Goal: Information Seeking & Learning: Find specific page/section

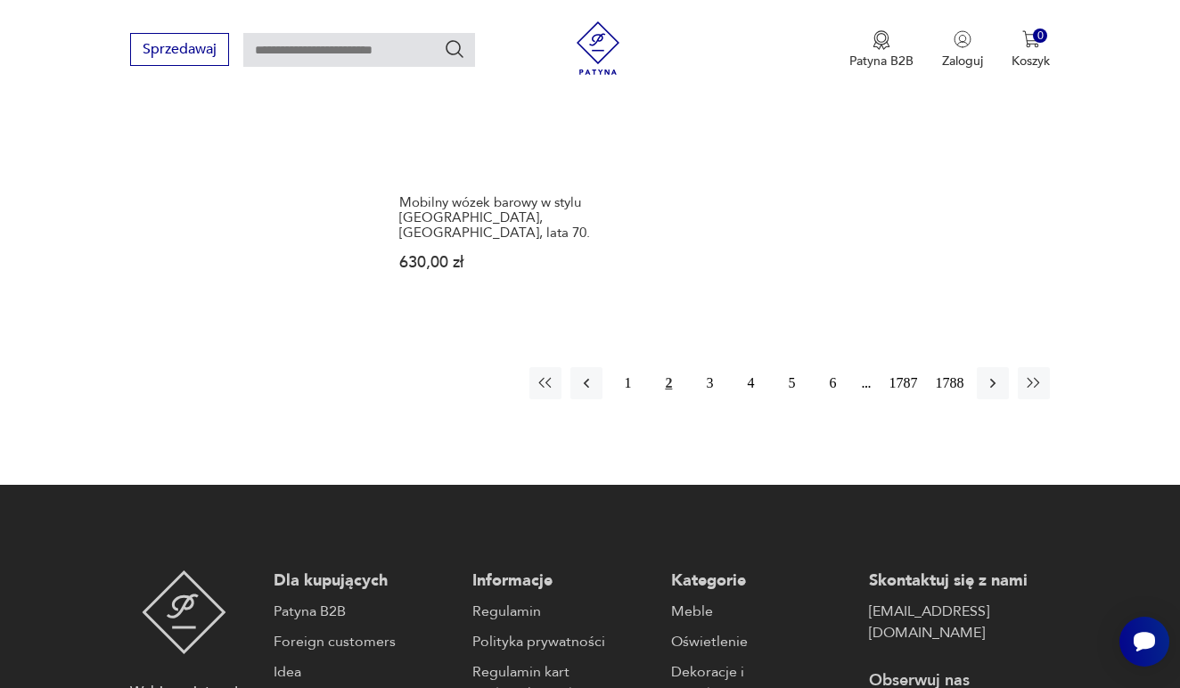
scroll to position [2604, 0]
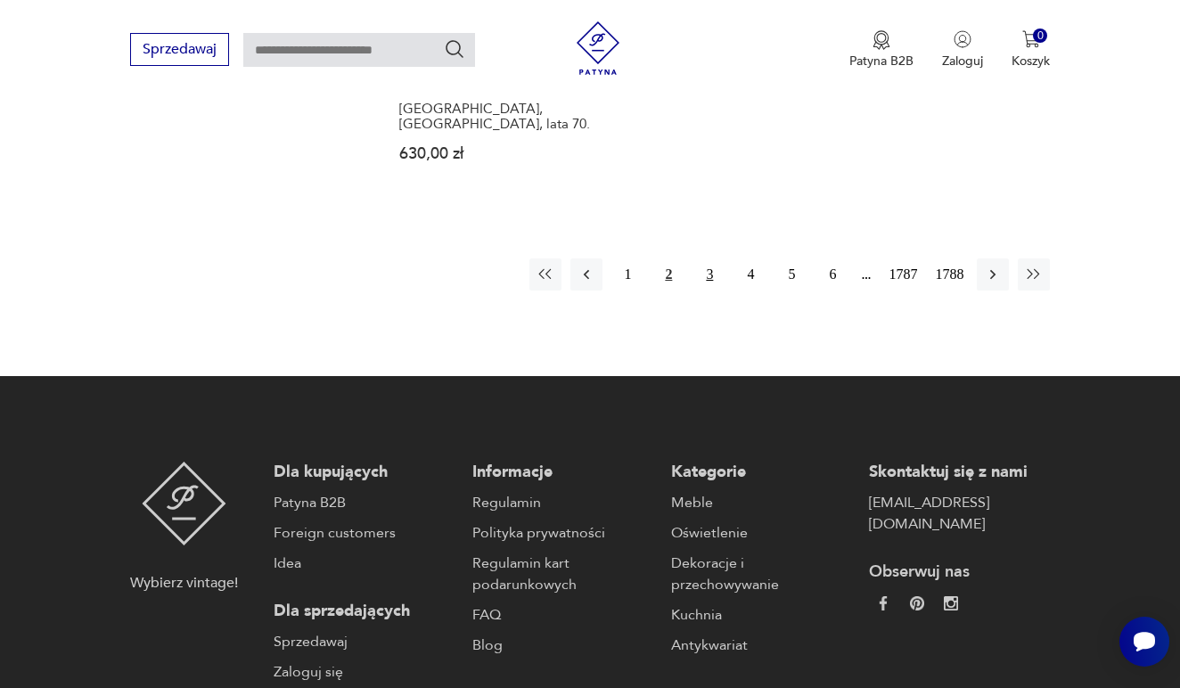
click at [699, 259] on button "3" at bounding box center [710, 275] width 32 height 32
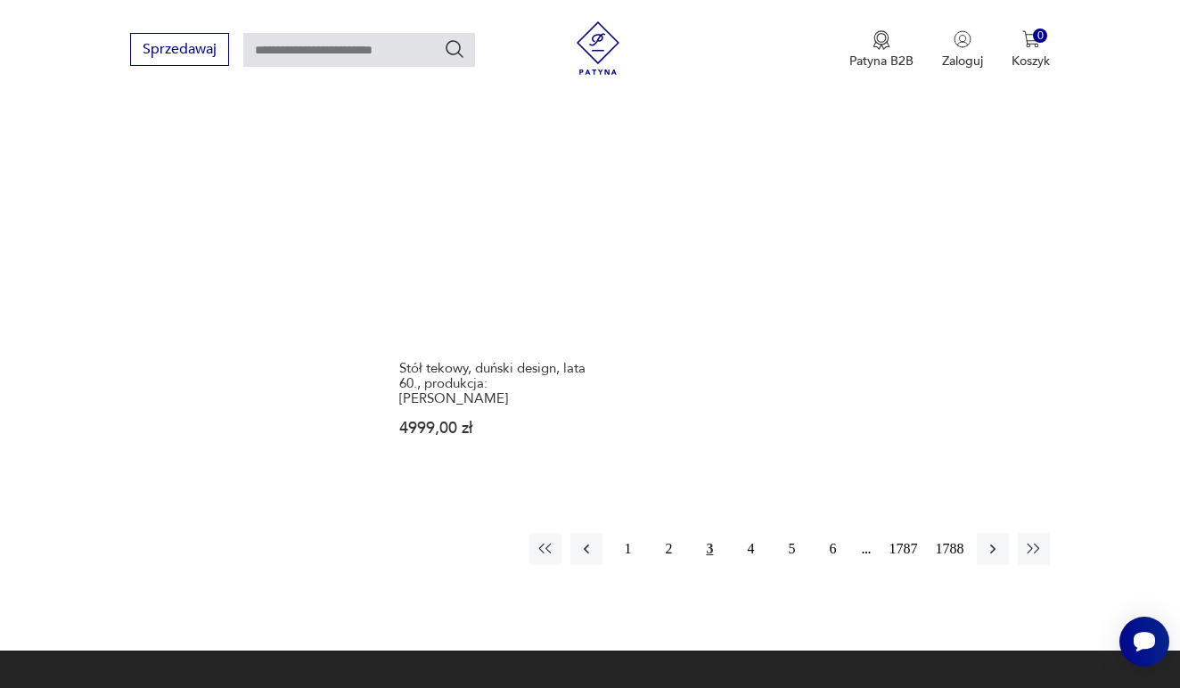
scroll to position [2298, 0]
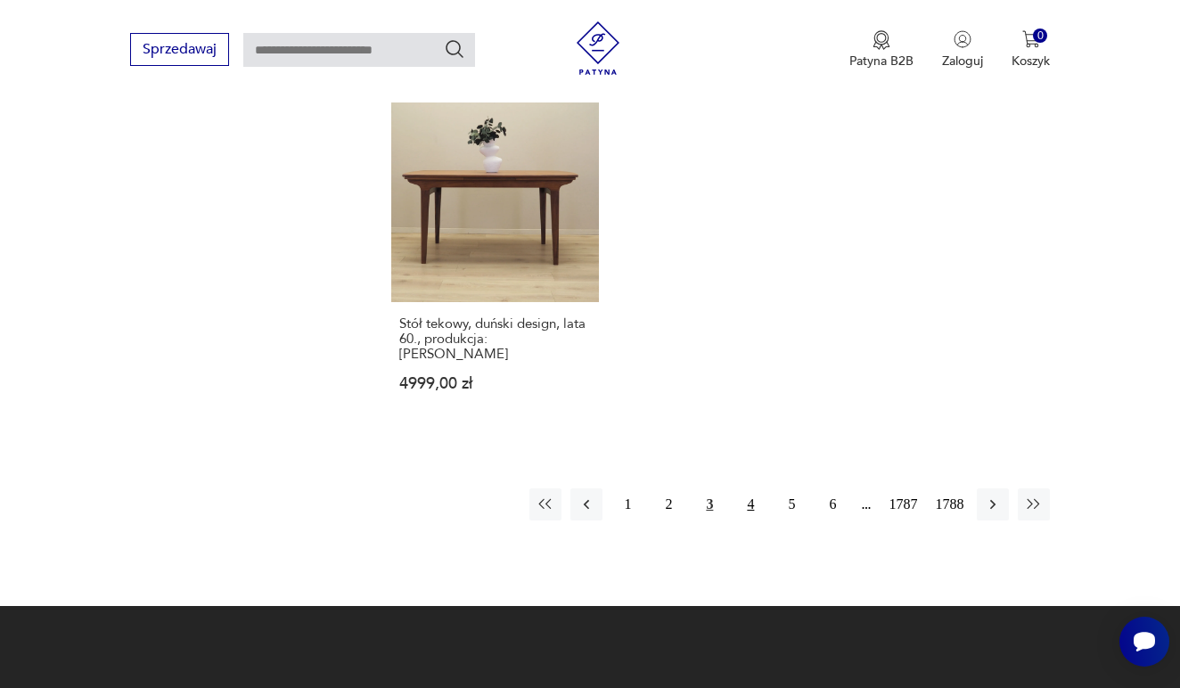
click at [739, 521] on button "4" at bounding box center [751, 504] width 32 height 32
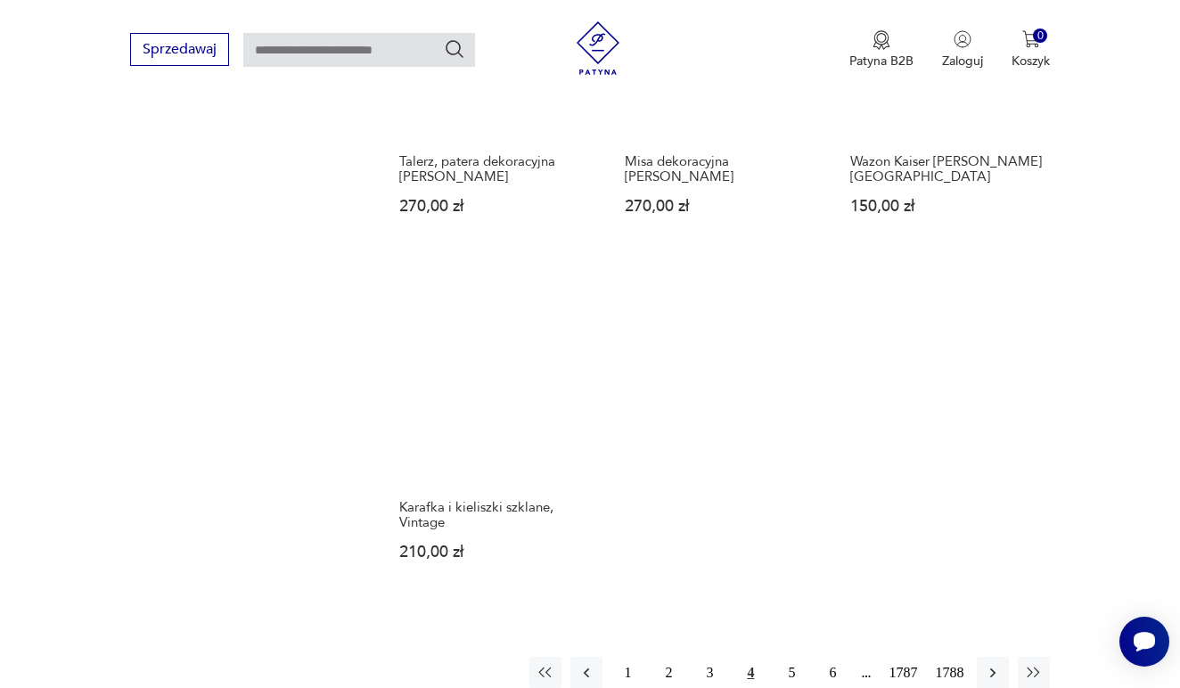
scroll to position [2278, 0]
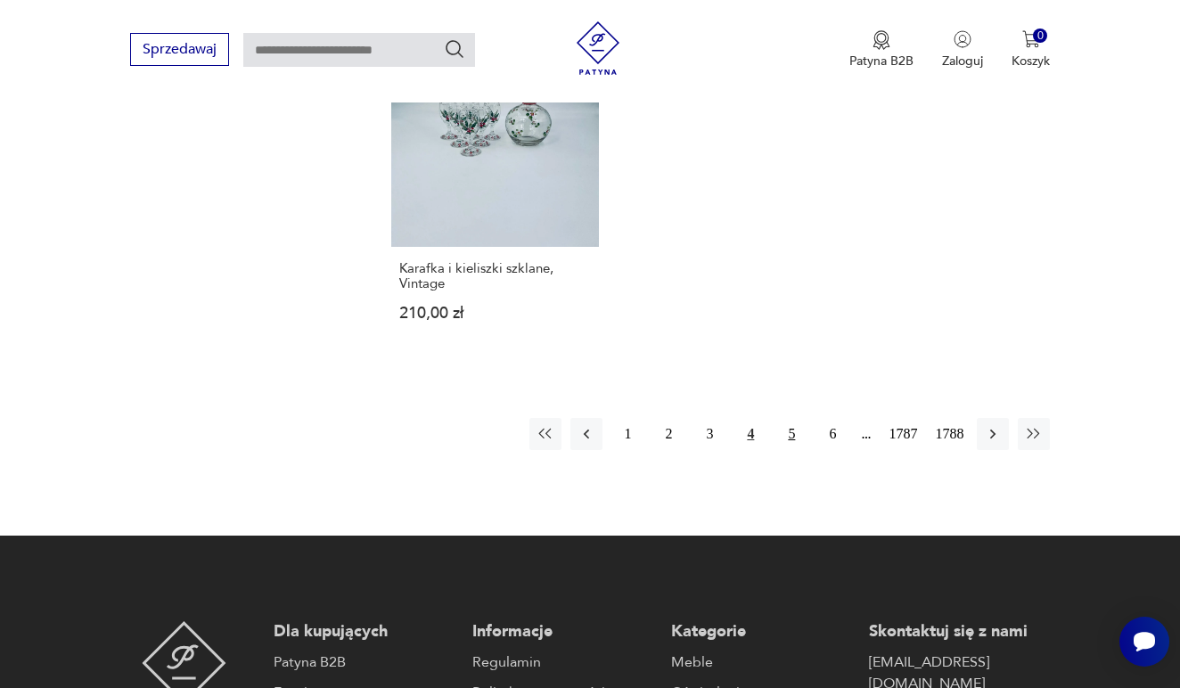
click at [782, 450] on button "5" at bounding box center [792, 434] width 32 height 32
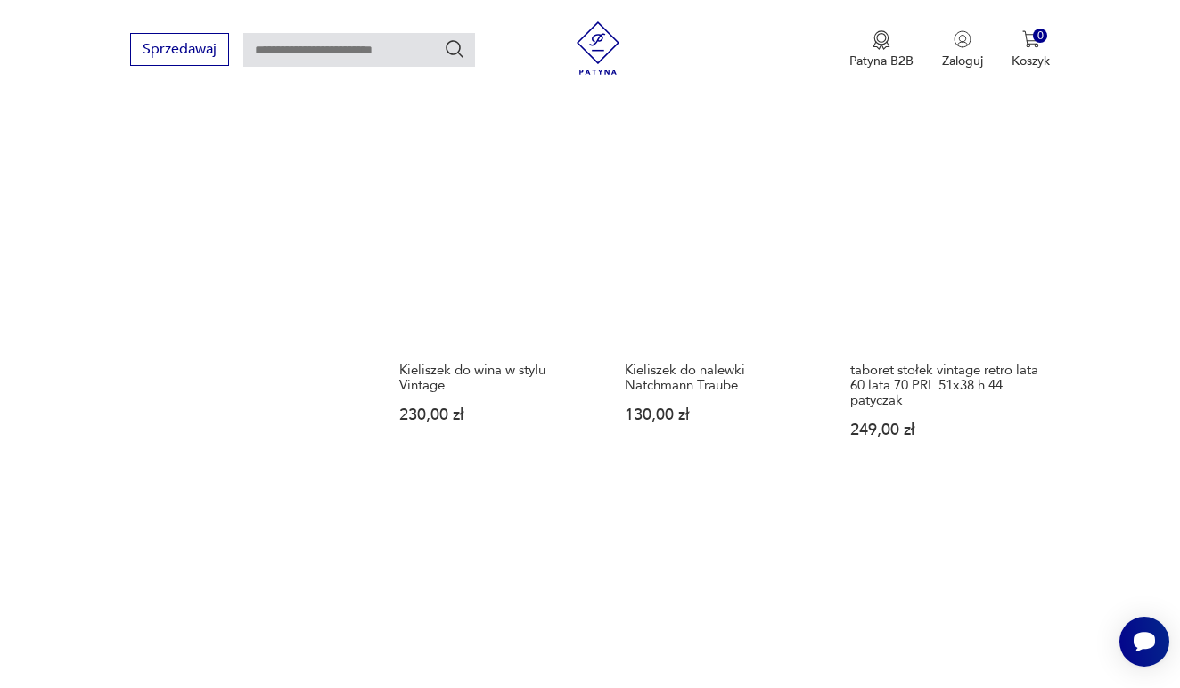
scroll to position [2269, 0]
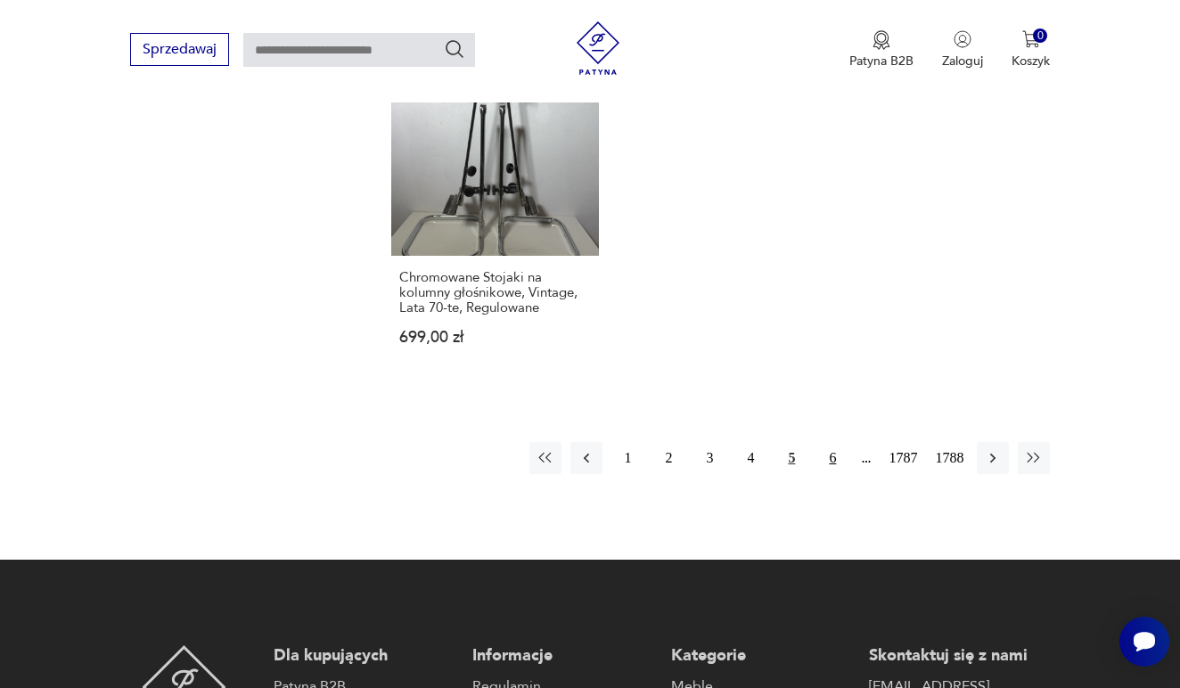
click at [825, 474] on button "6" at bounding box center [833, 458] width 32 height 32
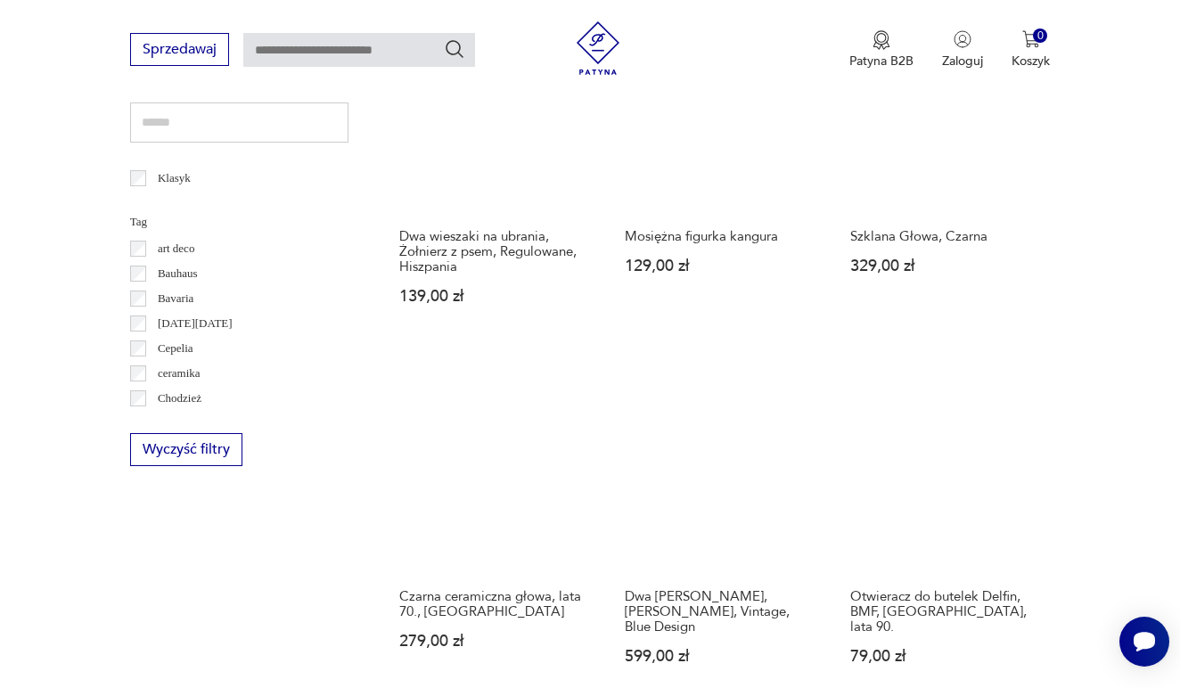
scroll to position [958, 0]
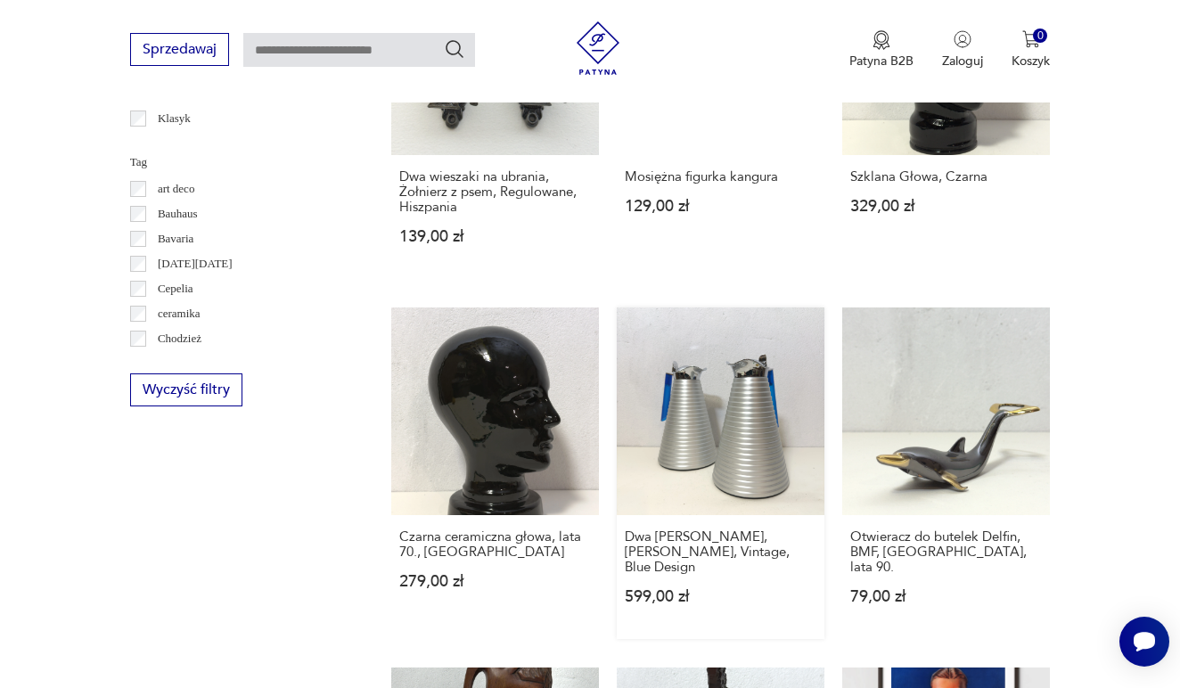
click at [724, 422] on link "Dwa Termosy Alfi, Tassilo V. Grolman, Vintage, Blue Design 599,00 zł" at bounding box center [721, 474] width 208 height 332
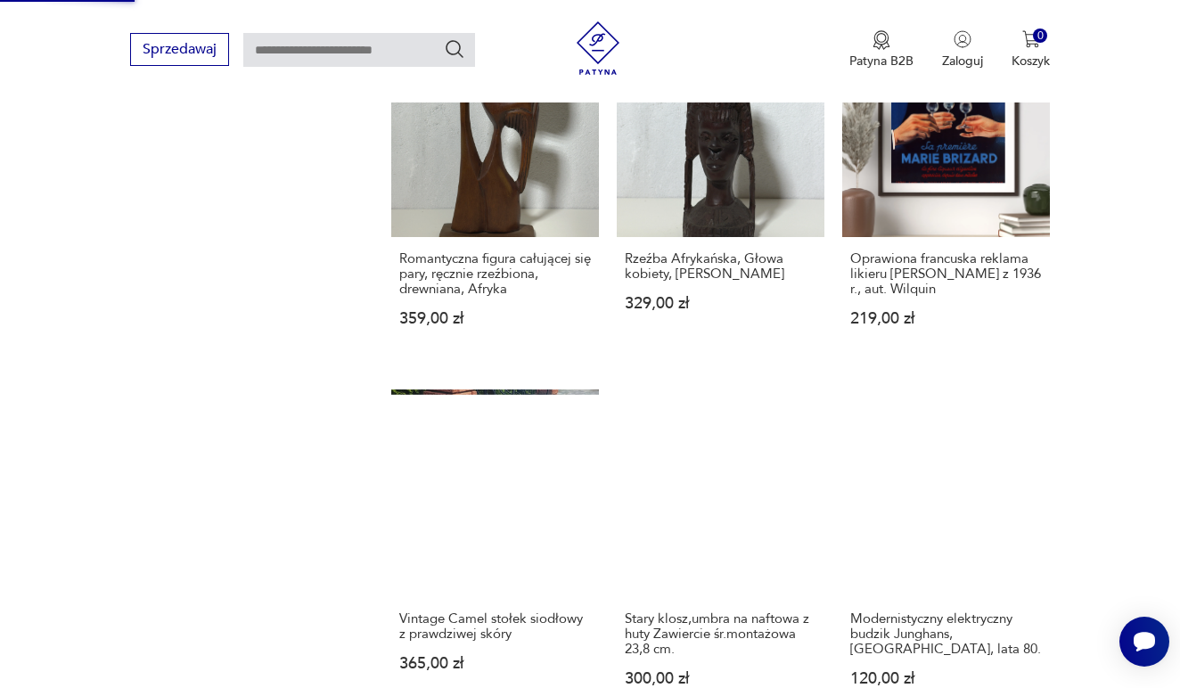
scroll to position [2192, 0]
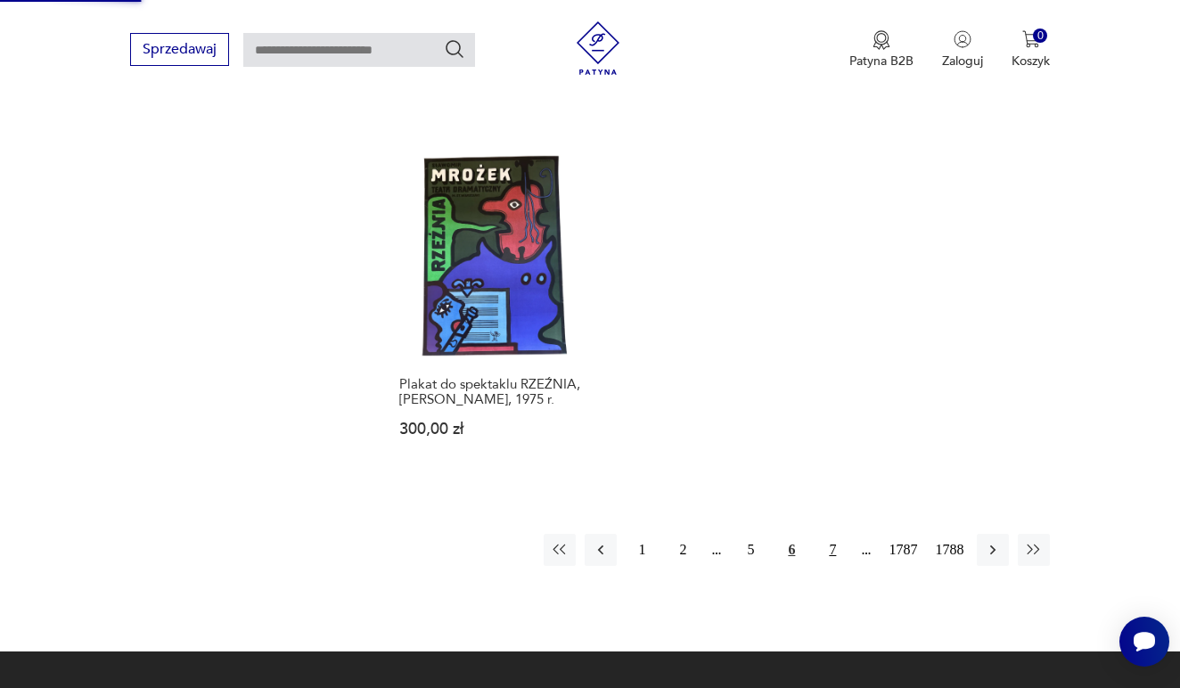
click at [828, 566] on button "7" at bounding box center [833, 550] width 32 height 32
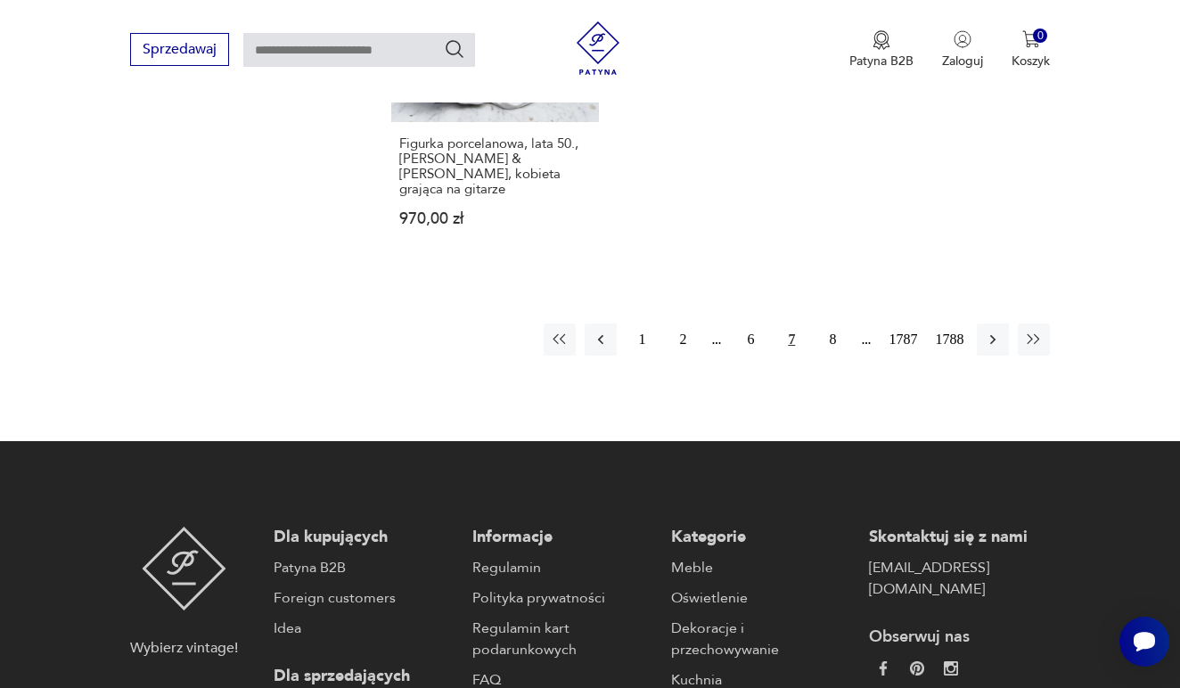
scroll to position [2595, 0]
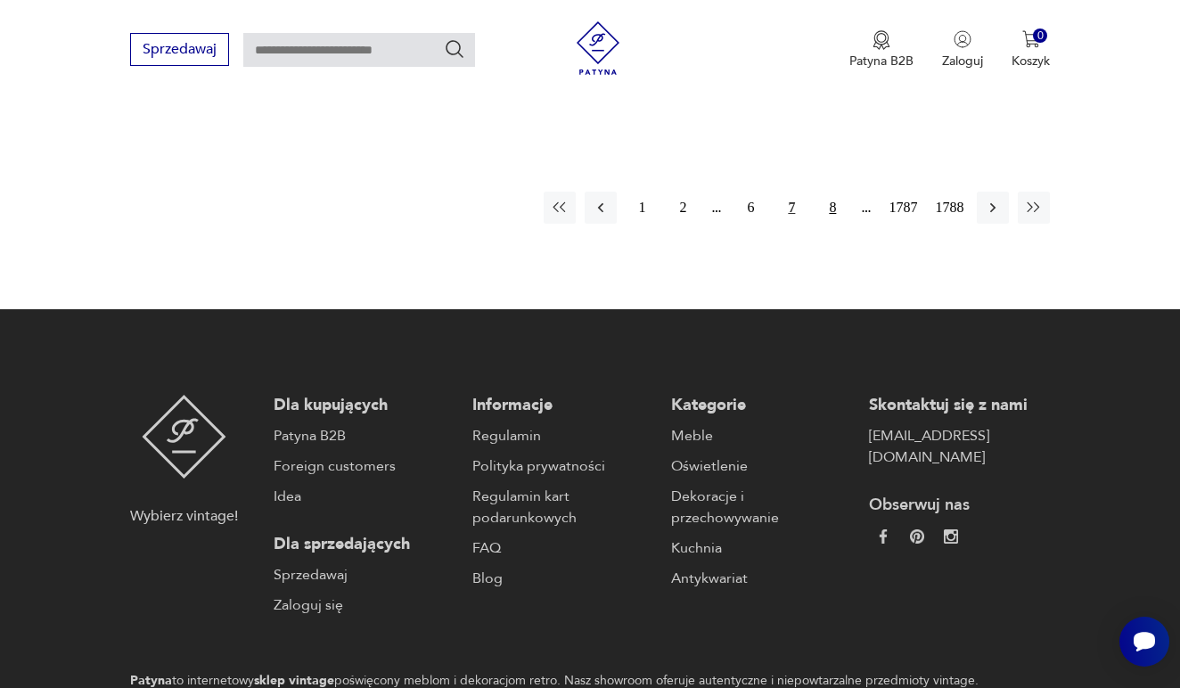
click at [825, 224] on button "8" at bounding box center [833, 208] width 32 height 32
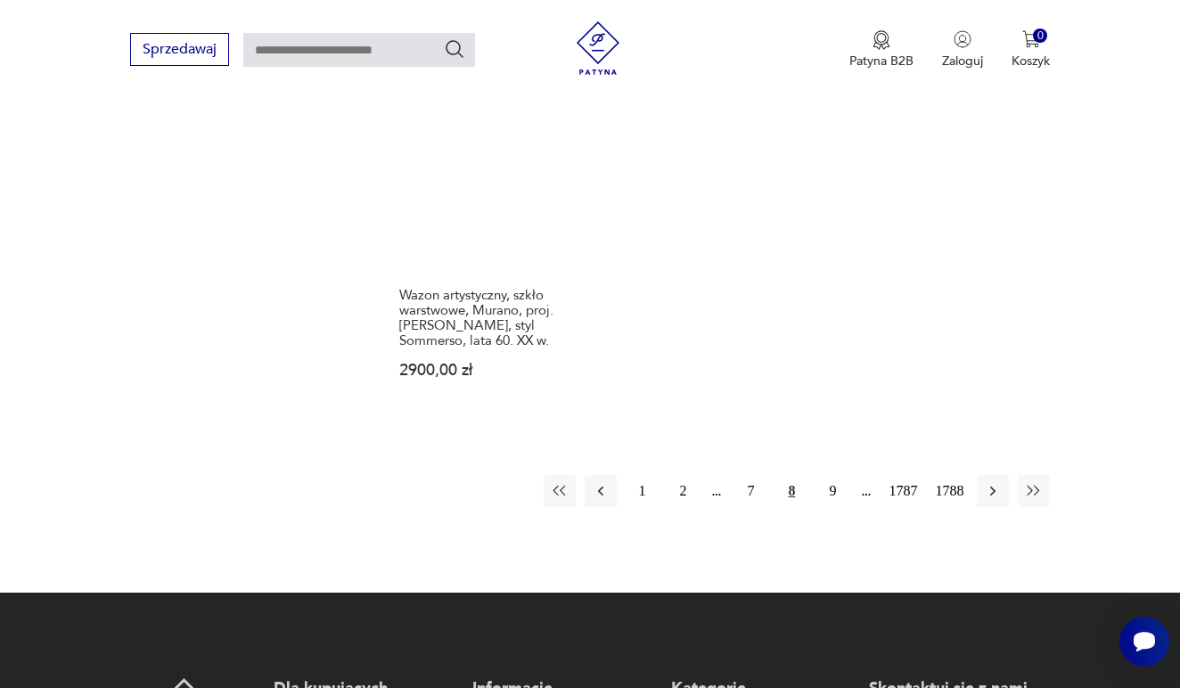
scroll to position [2361, 0]
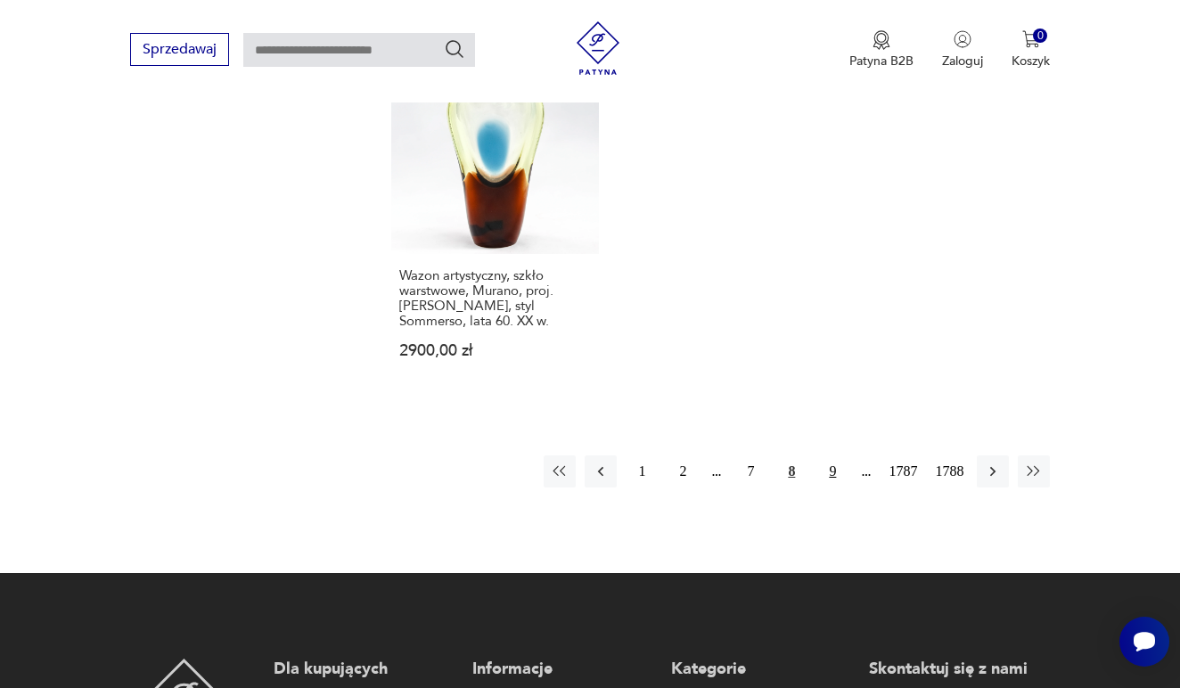
click at [817, 484] on button "9" at bounding box center [833, 472] width 32 height 32
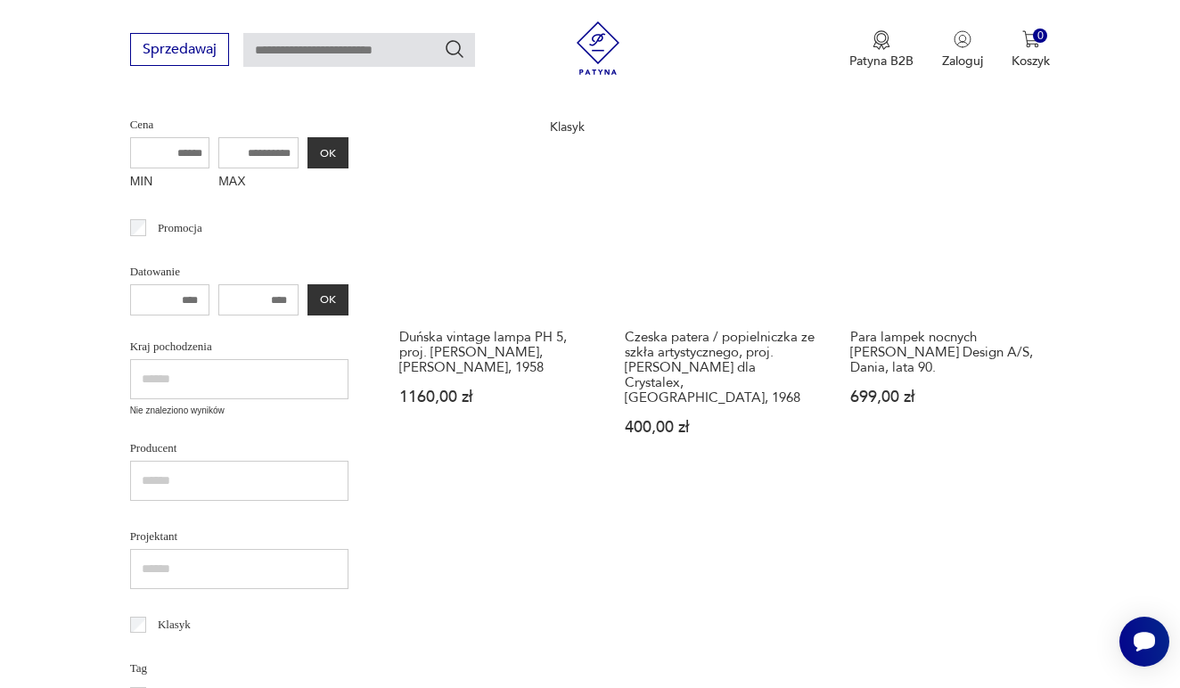
scroll to position [734, 0]
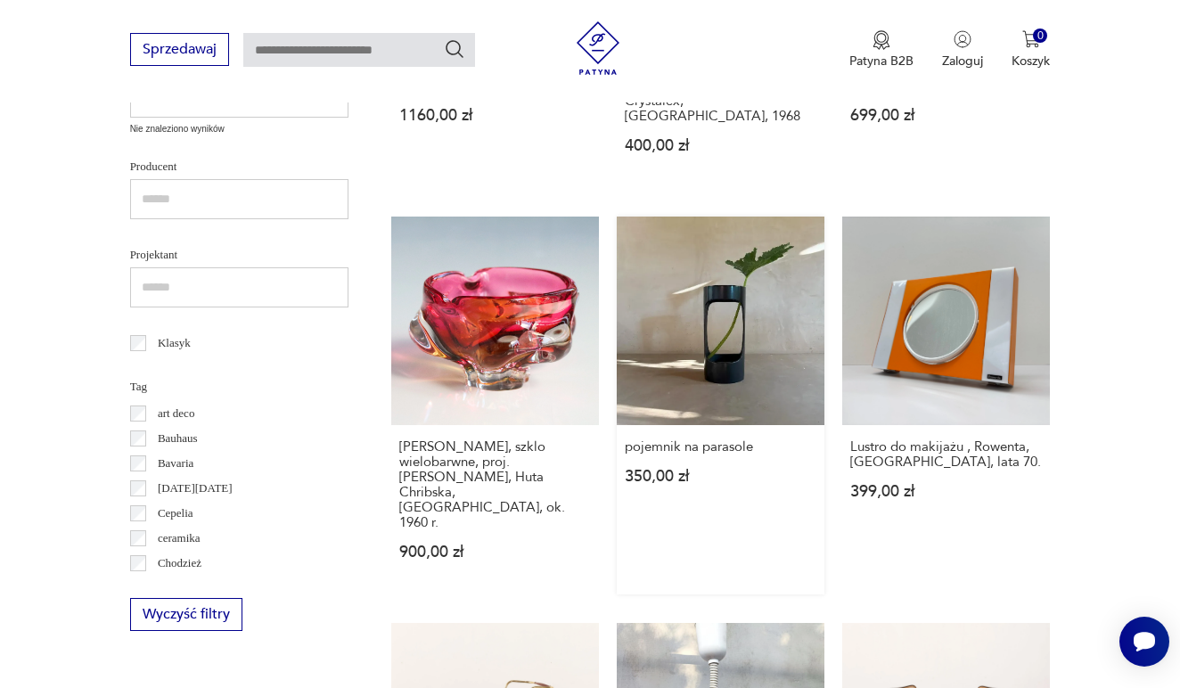
click at [759, 349] on link "pojemnik na parasole 350,00 zł" at bounding box center [721, 405] width 208 height 377
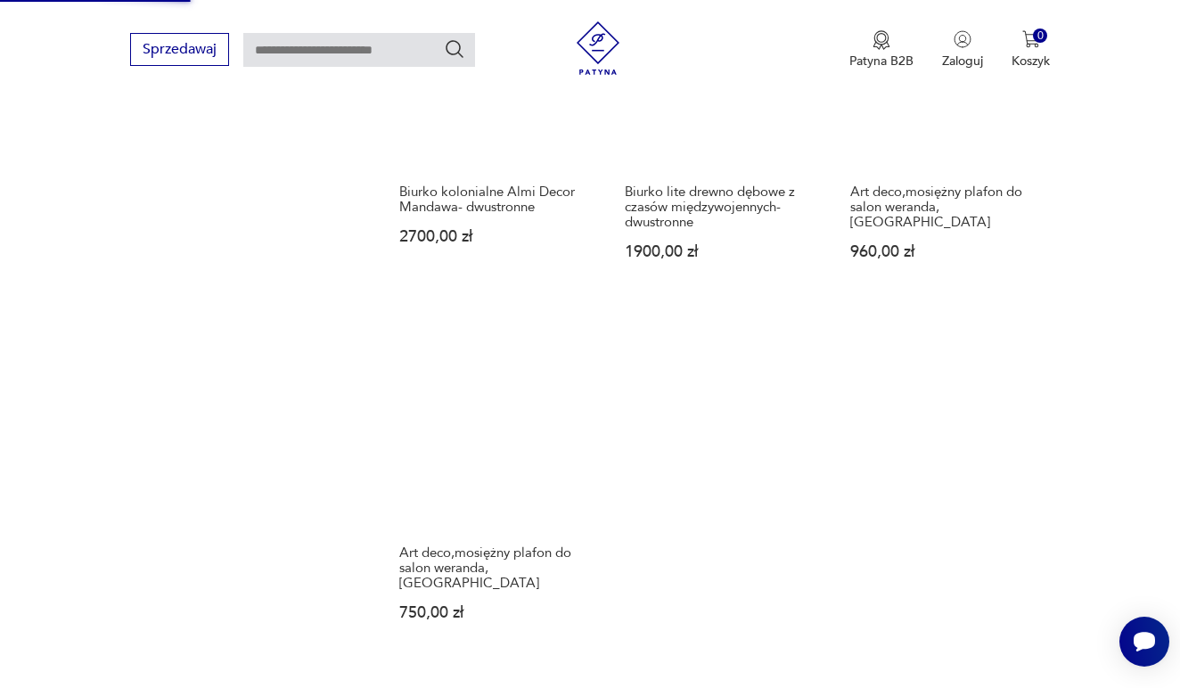
scroll to position [2439, 0]
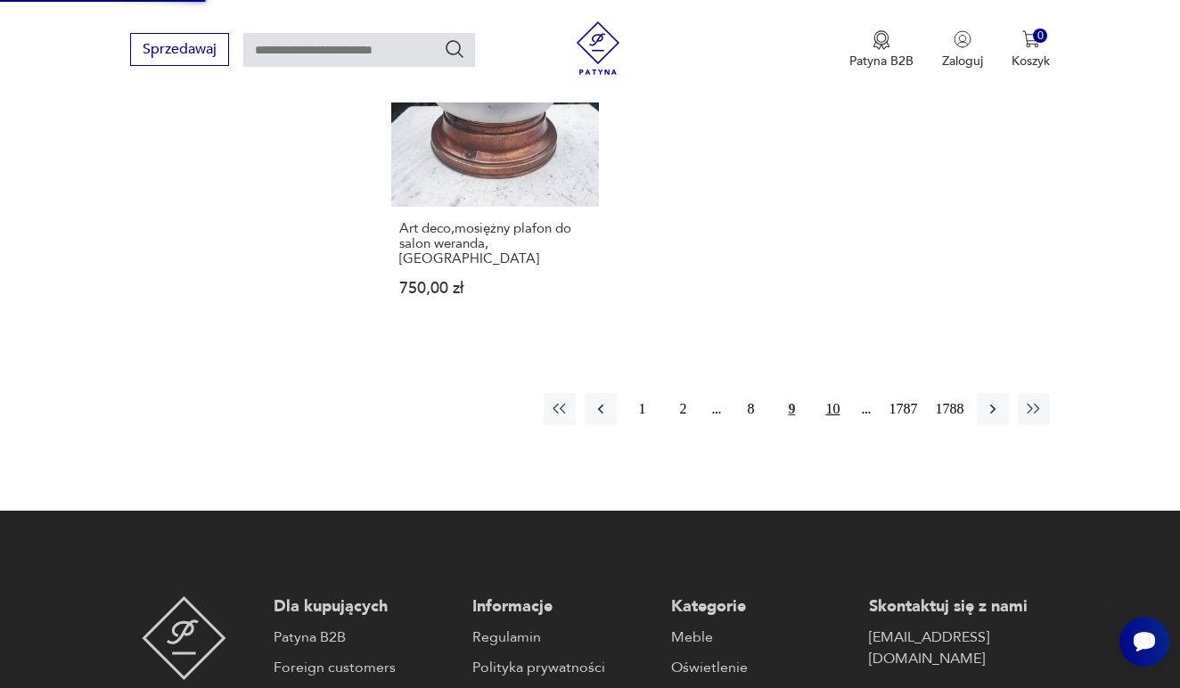
click at [831, 425] on button "10" at bounding box center [833, 409] width 32 height 32
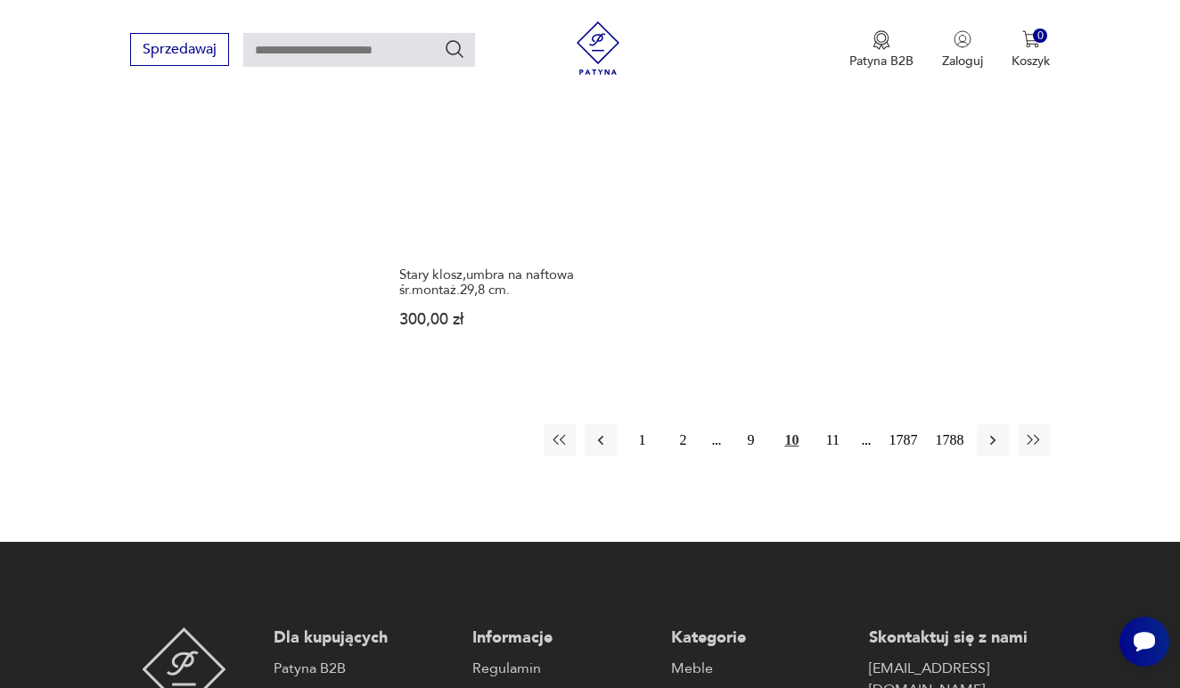
scroll to position [2392, 0]
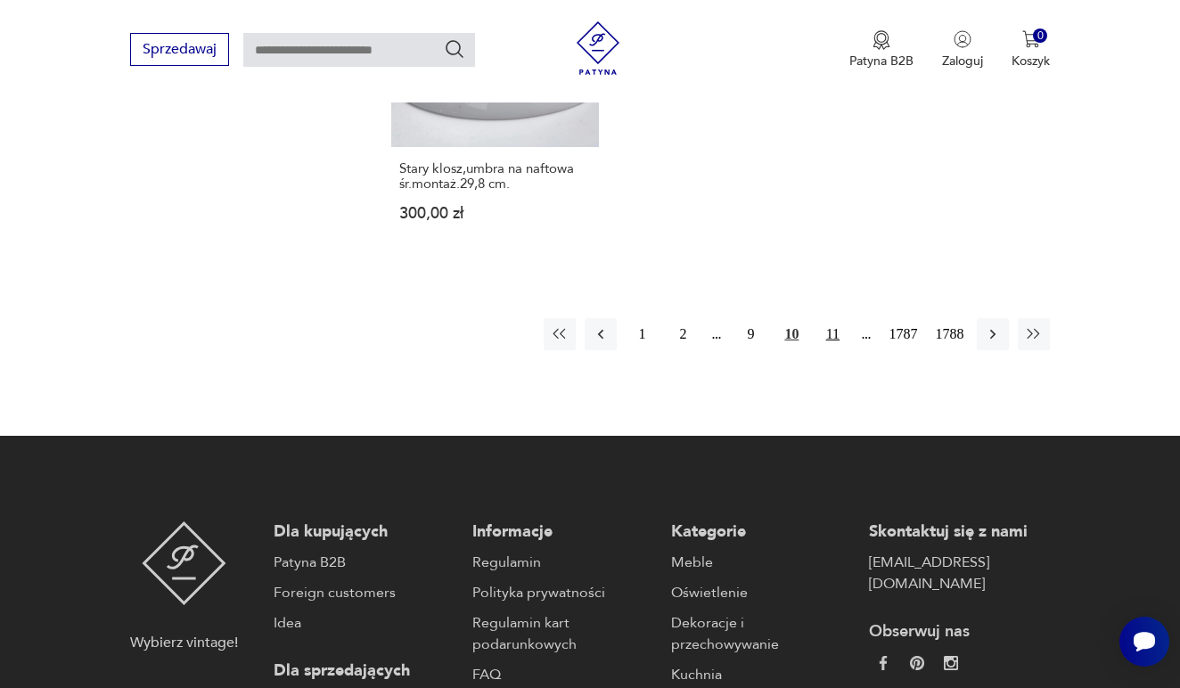
click at [824, 350] on button "11" at bounding box center [833, 334] width 32 height 32
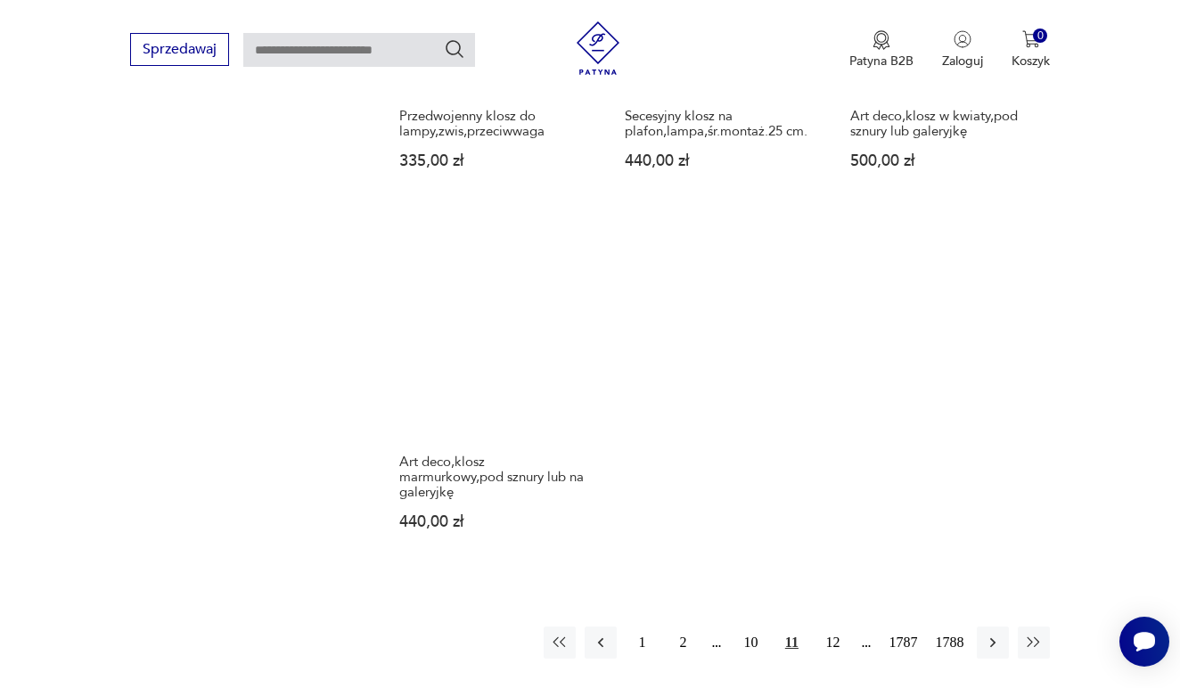
scroll to position [2141, 0]
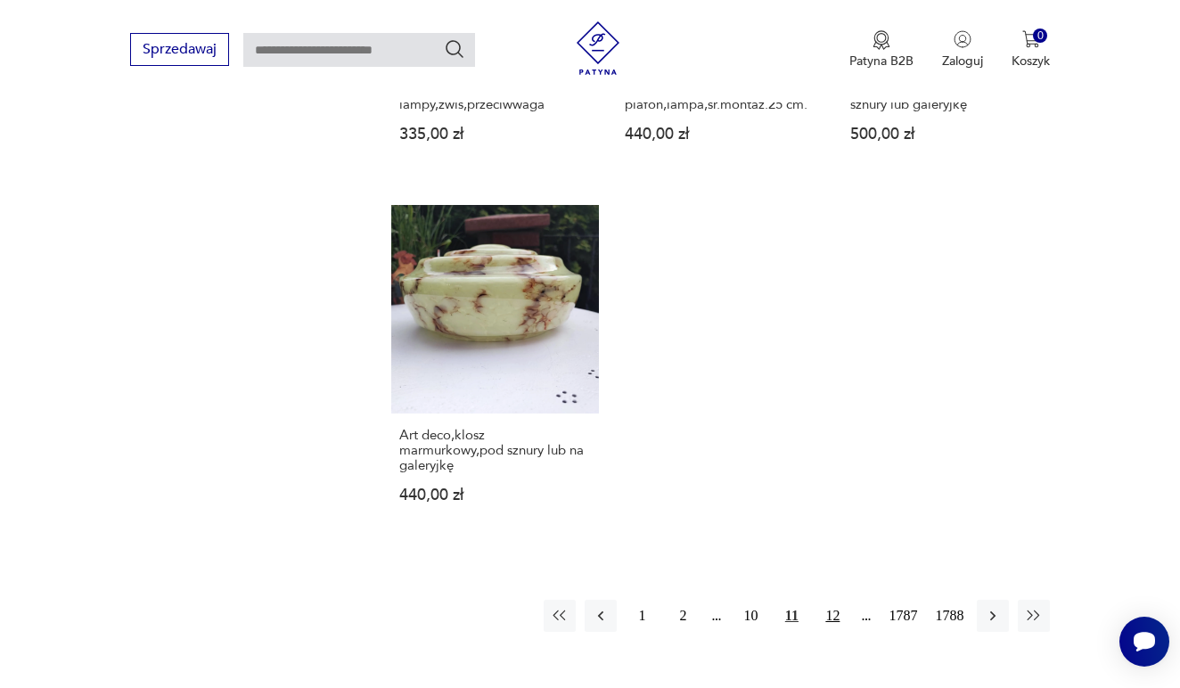
click at [826, 632] on button "12" at bounding box center [833, 616] width 32 height 32
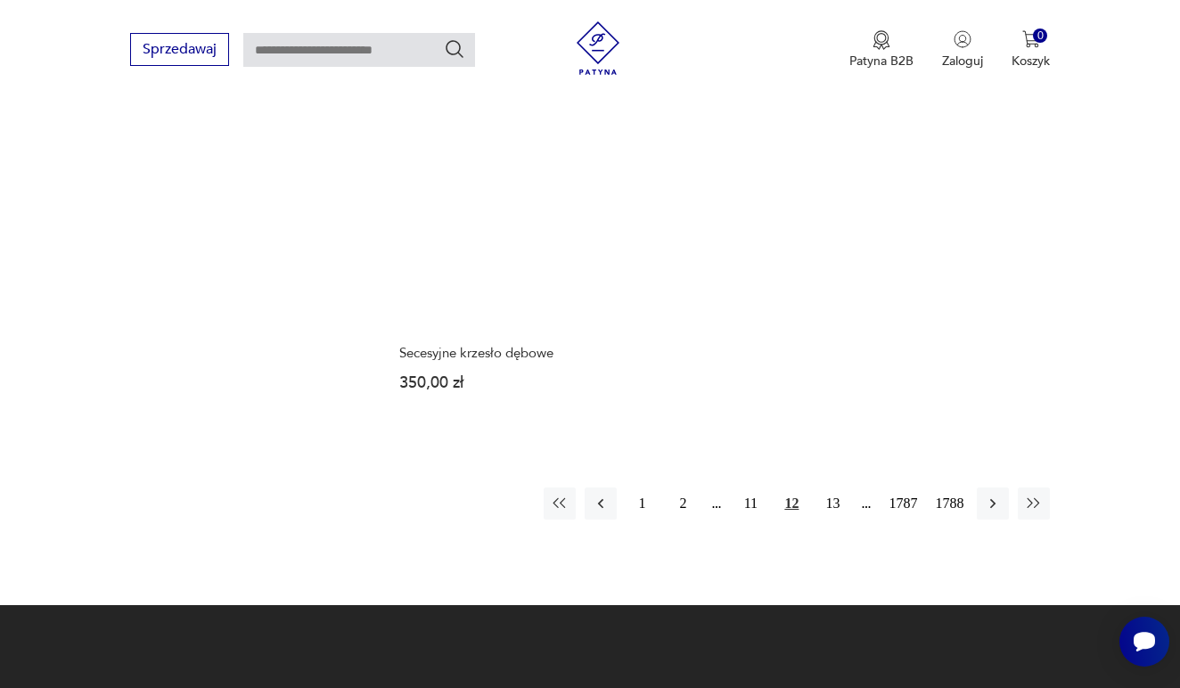
scroll to position [2208, 0]
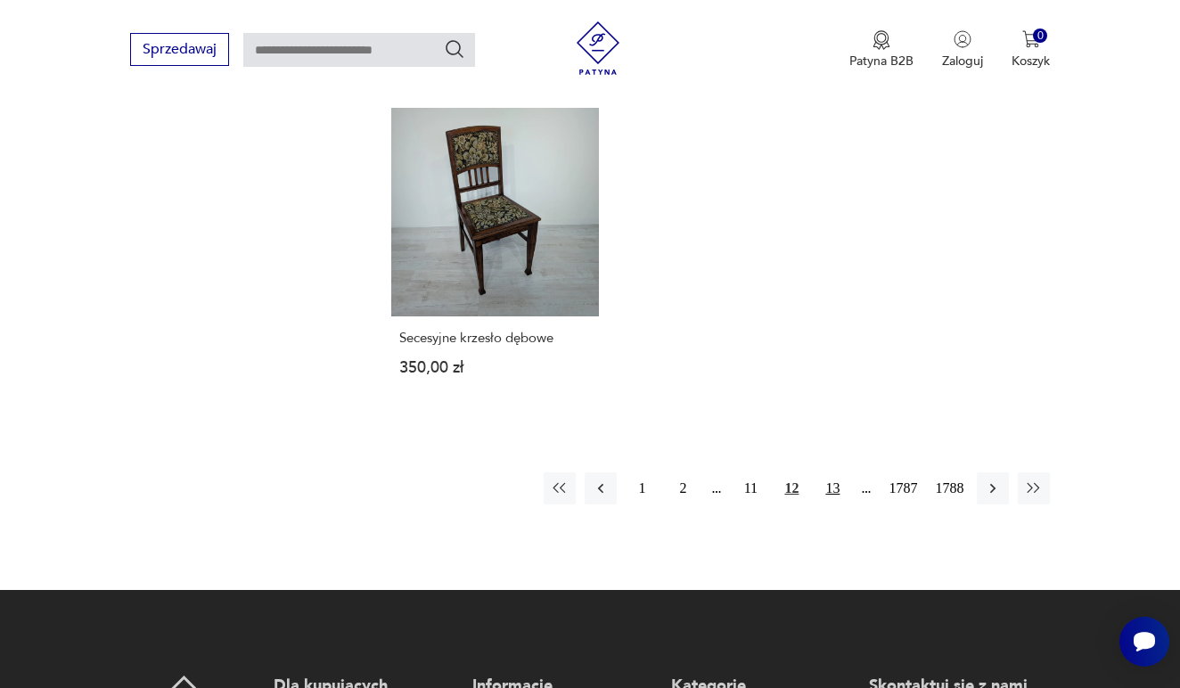
click at [828, 505] on button "13" at bounding box center [833, 488] width 32 height 32
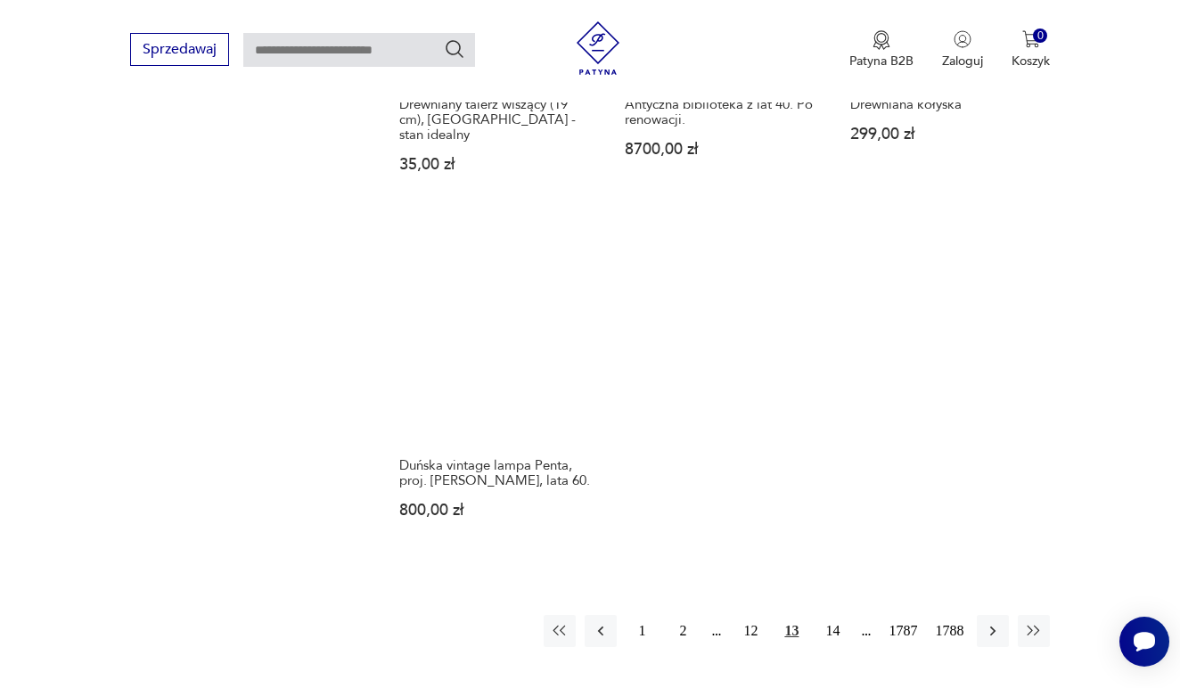
scroll to position [2282, 0]
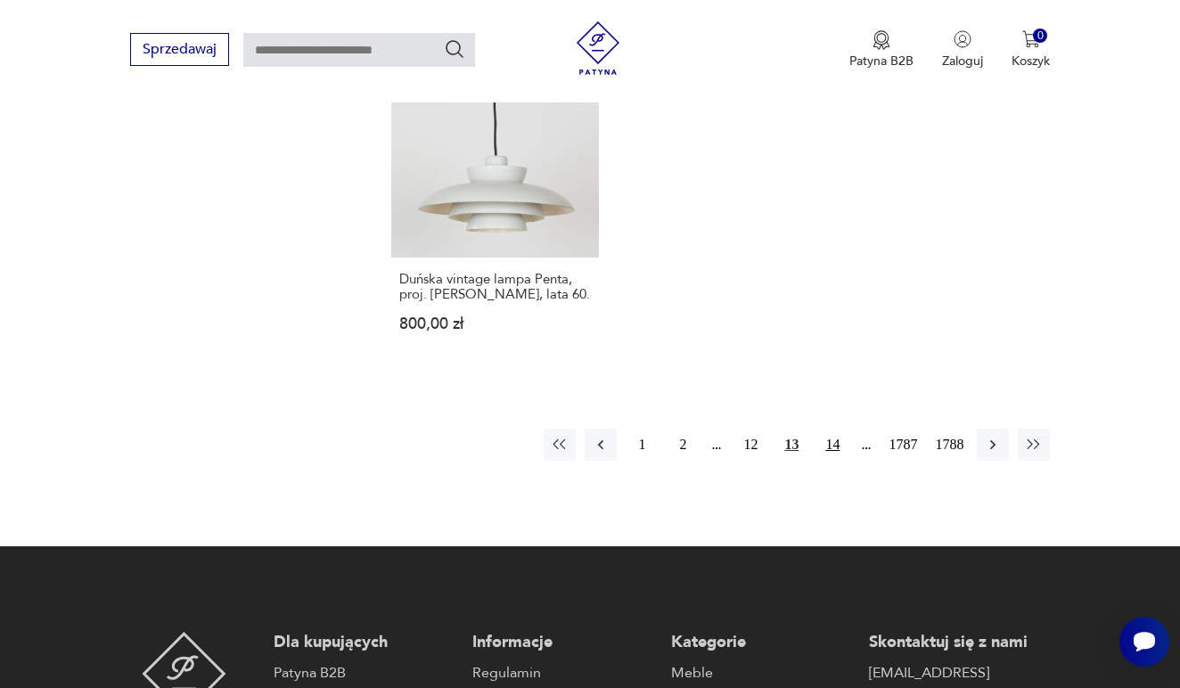
click at [829, 461] on button "14" at bounding box center [833, 445] width 32 height 32
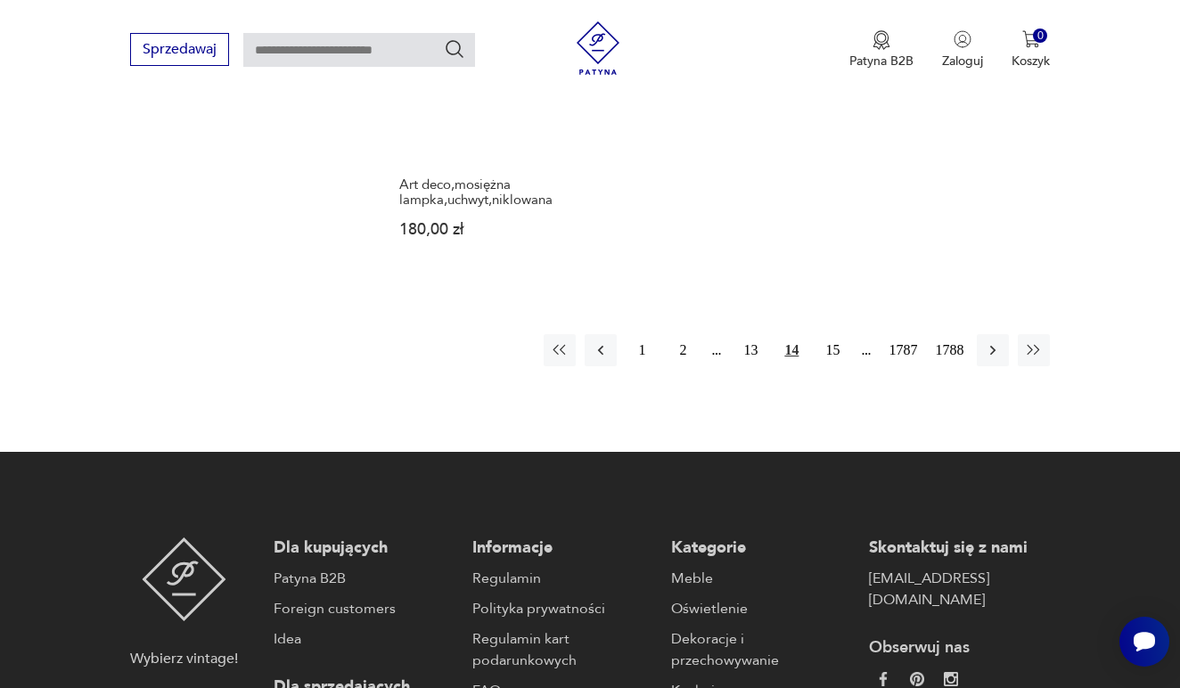
scroll to position [2483, 0]
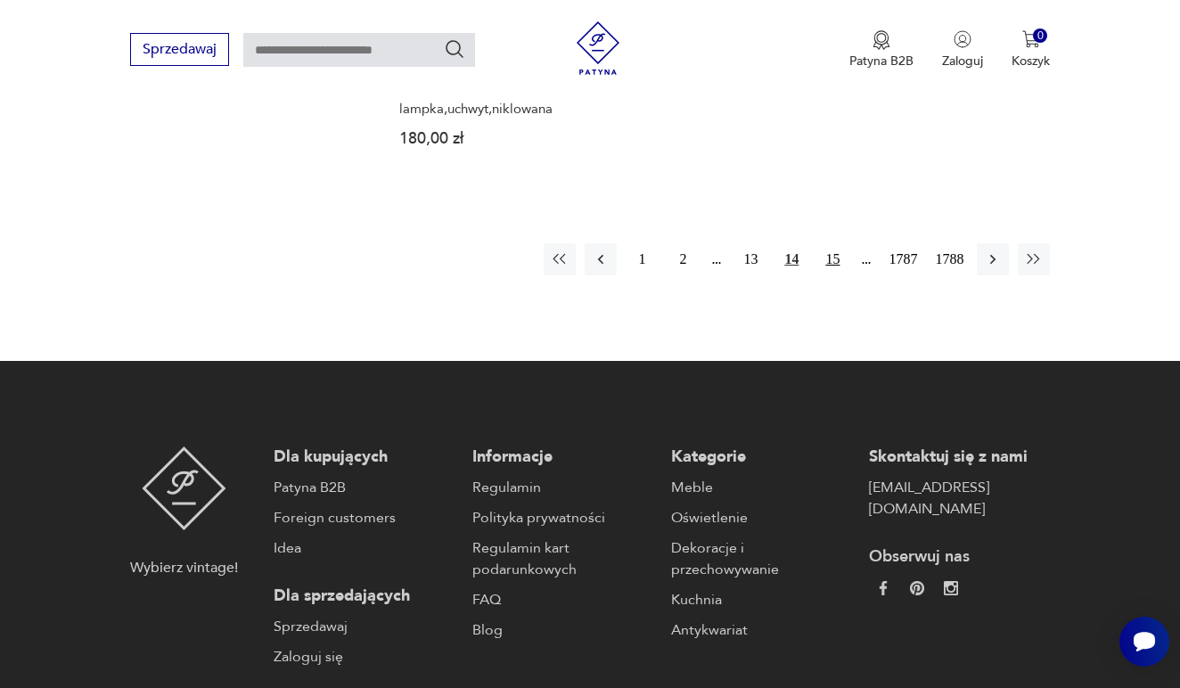
click at [824, 275] on button "15" at bounding box center [833, 259] width 32 height 32
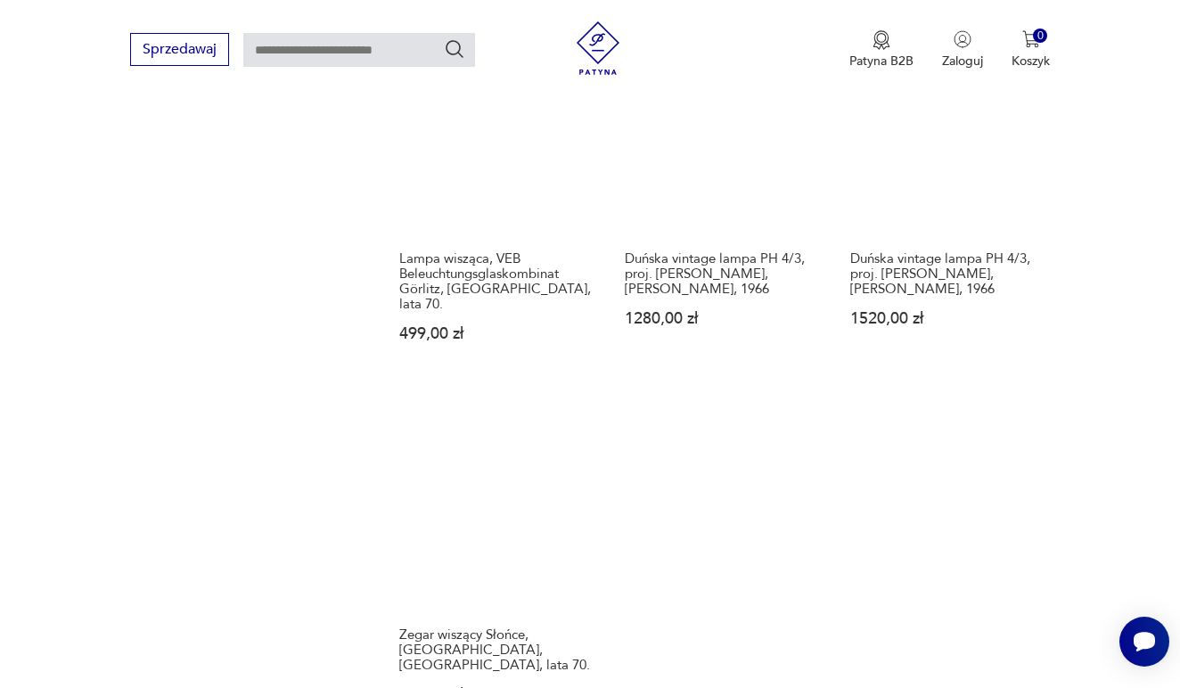
scroll to position [1974, 0]
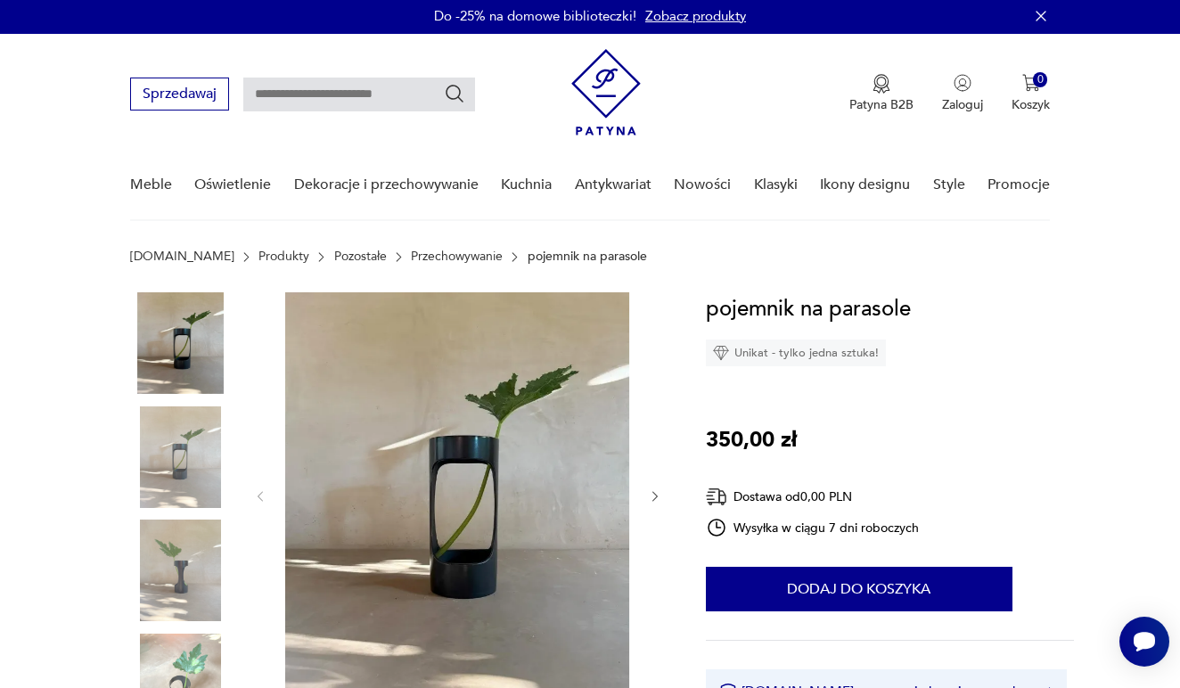
click at [467, 498] on img at bounding box center [457, 494] width 344 height 405
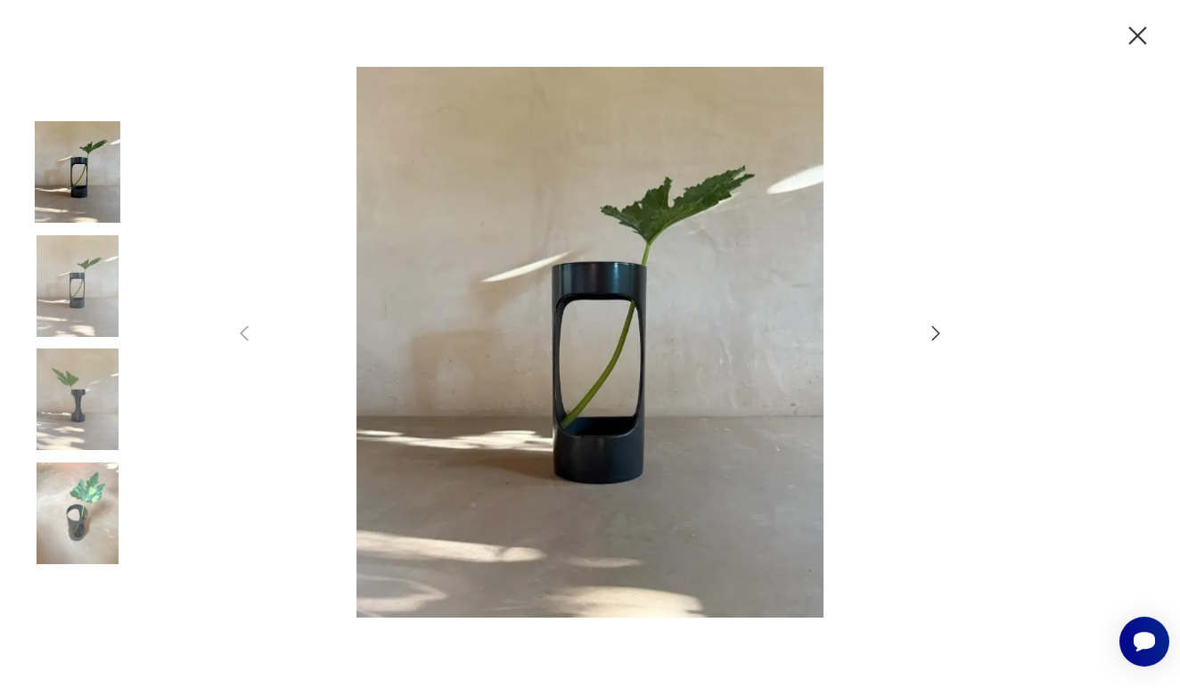
click at [936, 332] on icon "button" at bounding box center [935, 333] width 21 height 21
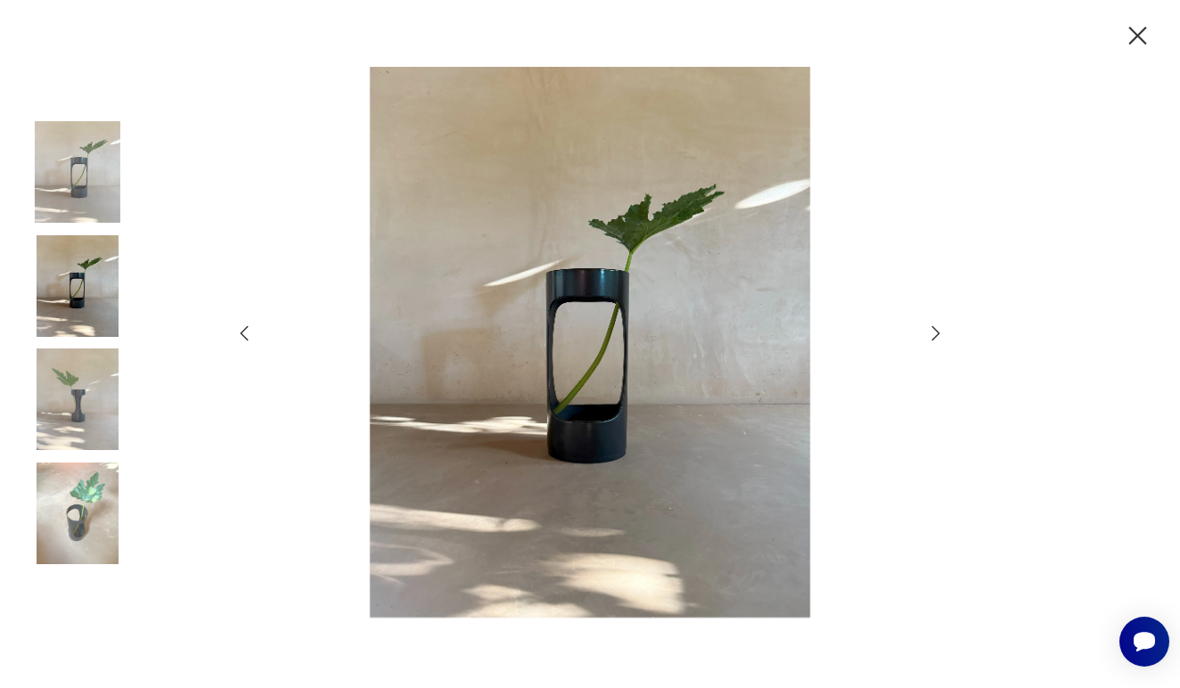
click at [936, 332] on icon "button" at bounding box center [935, 333] width 21 height 21
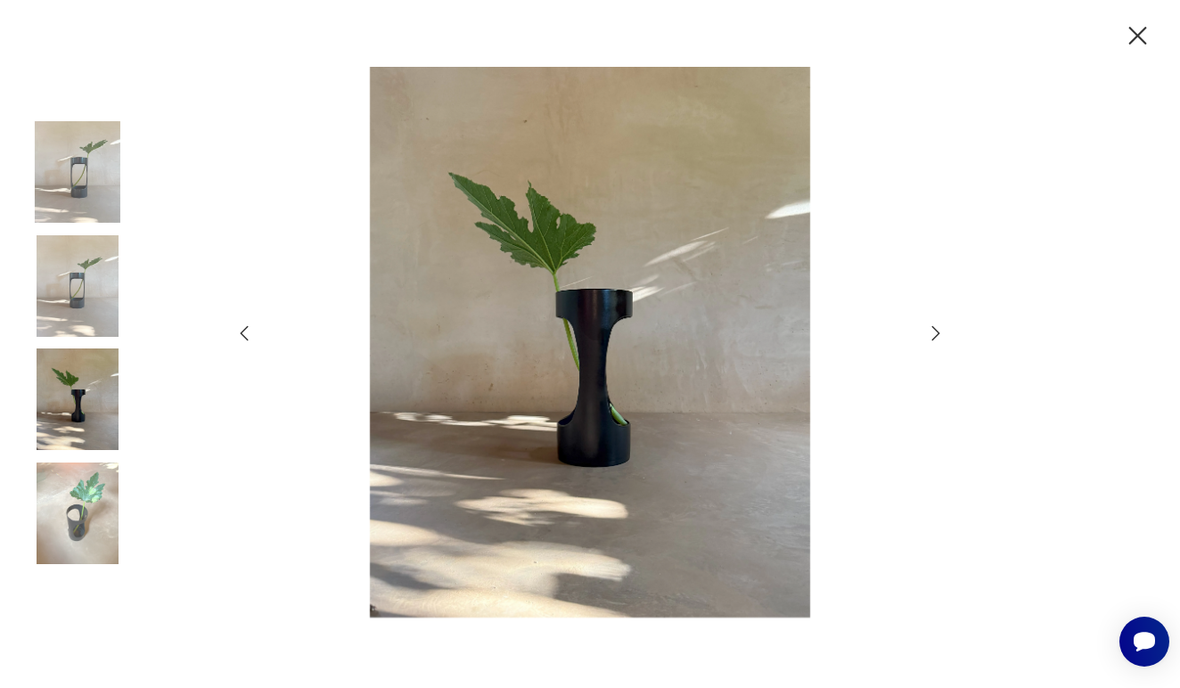
click at [936, 332] on icon "button" at bounding box center [935, 333] width 21 height 21
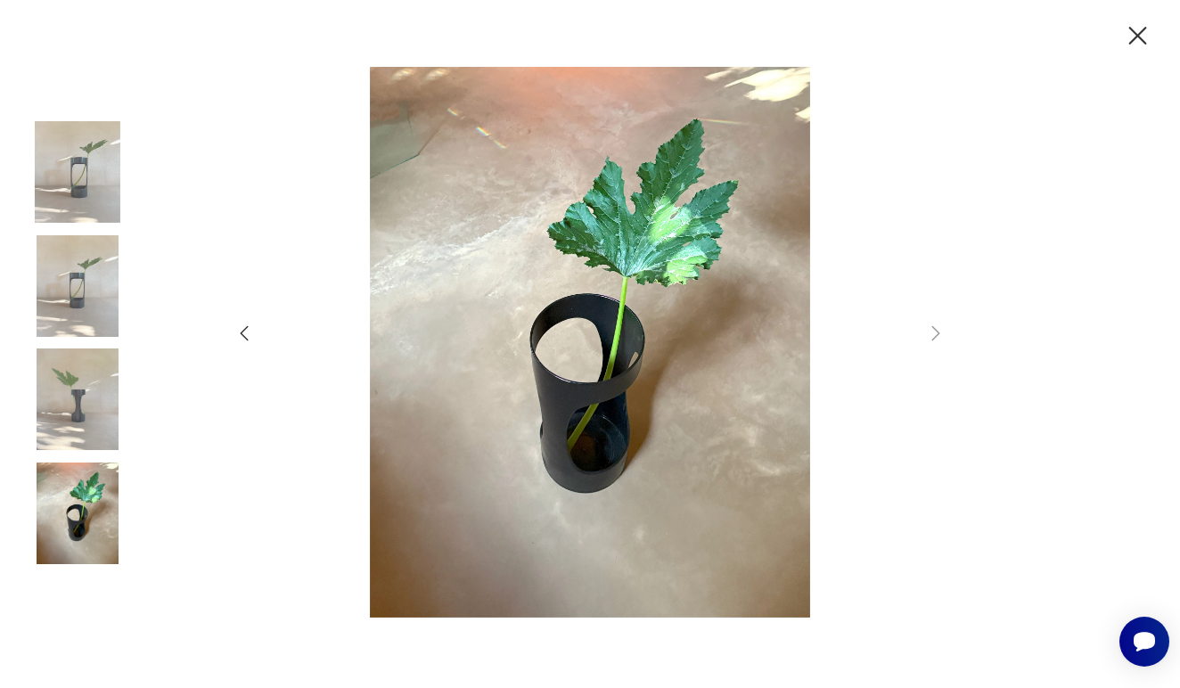
click at [68, 308] on img at bounding box center [78, 286] width 102 height 102
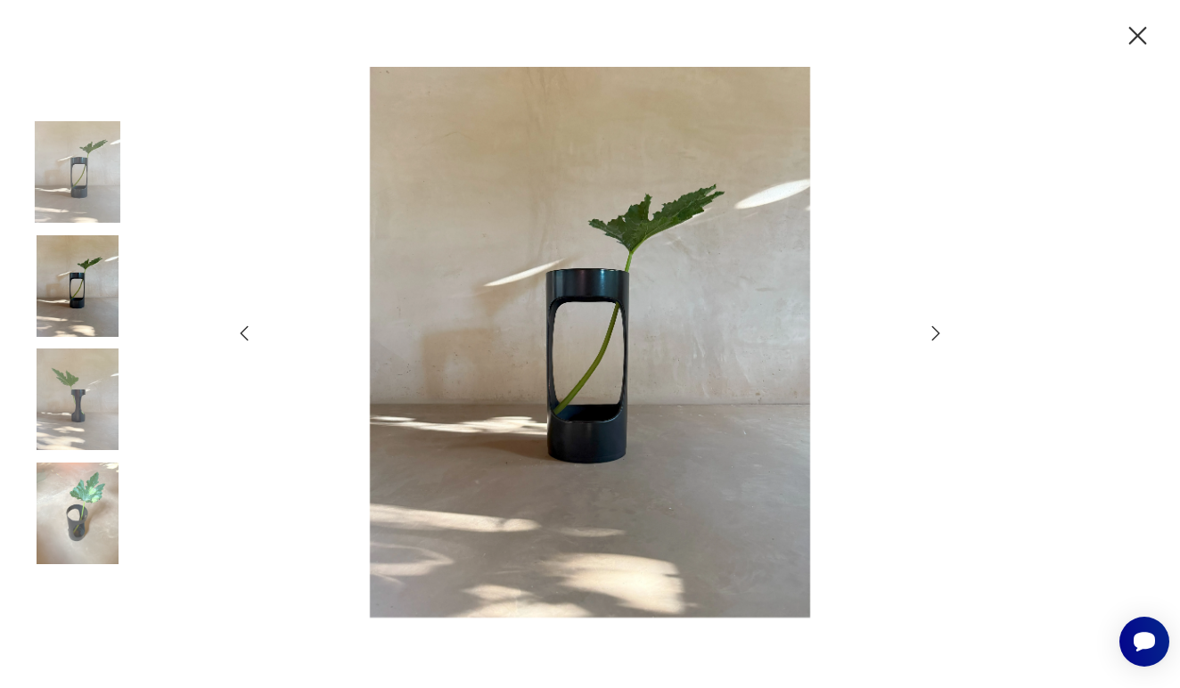
click at [67, 427] on img at bounding box center [78, 400] width 102 height 102
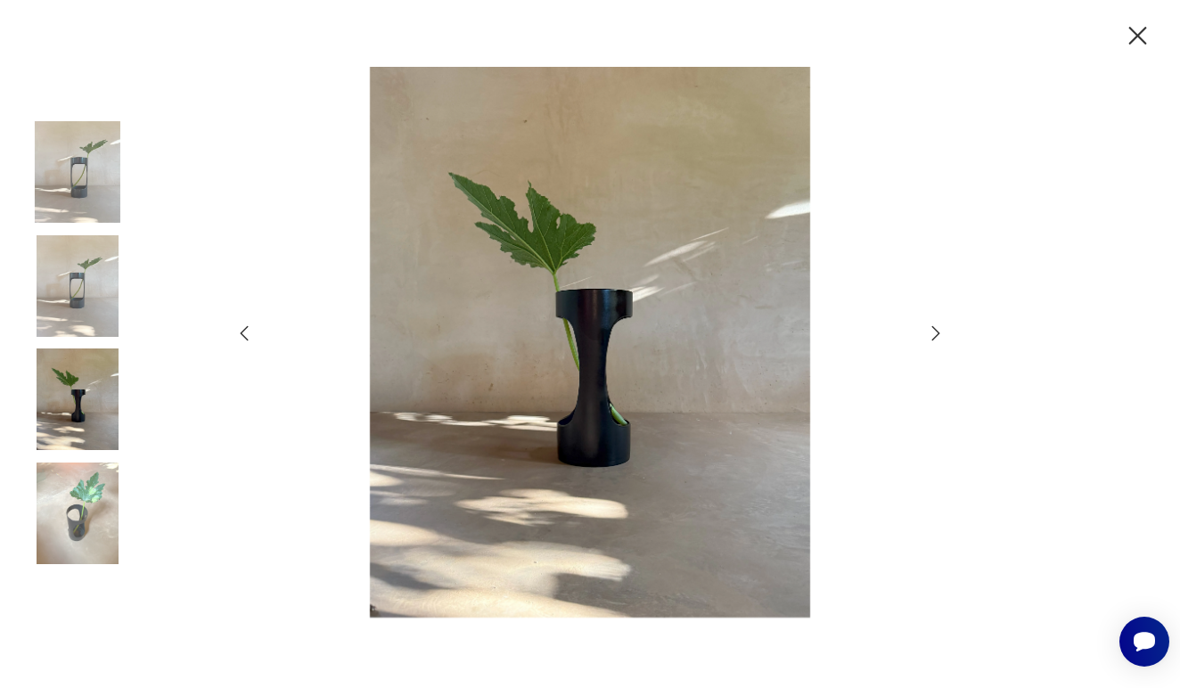
click at [101, 182] on img at bounding box center [78, 172] width 102 height 102
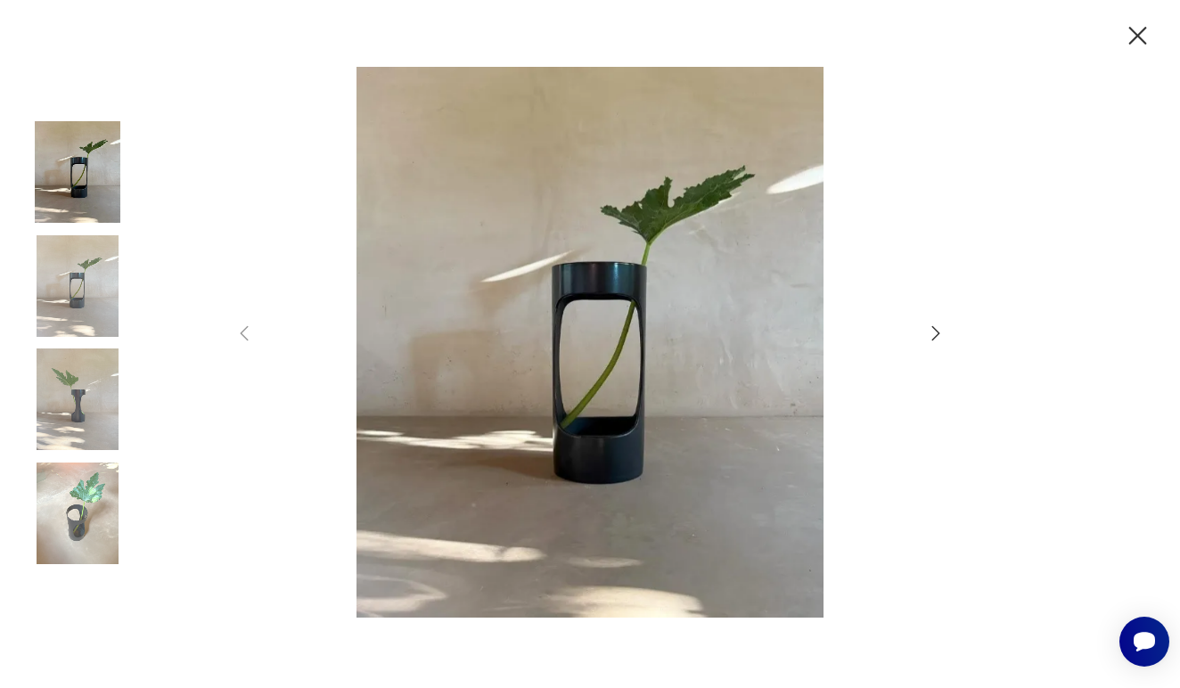
click at [74, 517] on img at bounding box center [78, 514] width 102 height 102
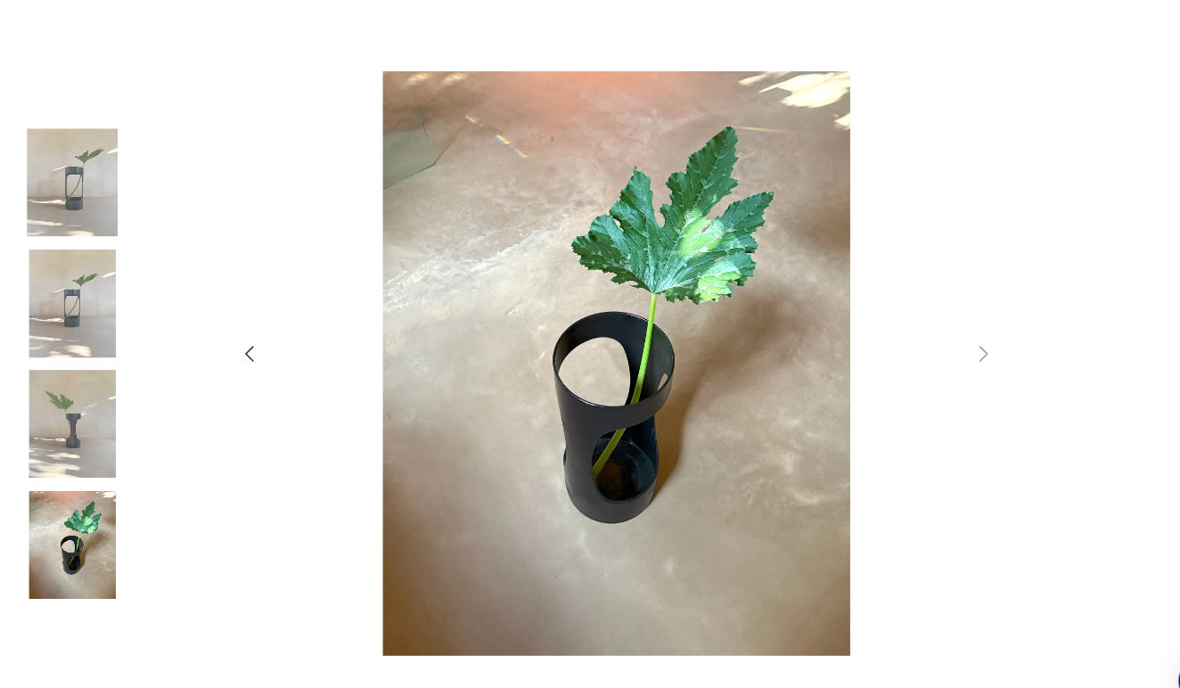
click at [67, 402] on img at bounding box center [78, 400] width 102 height 102
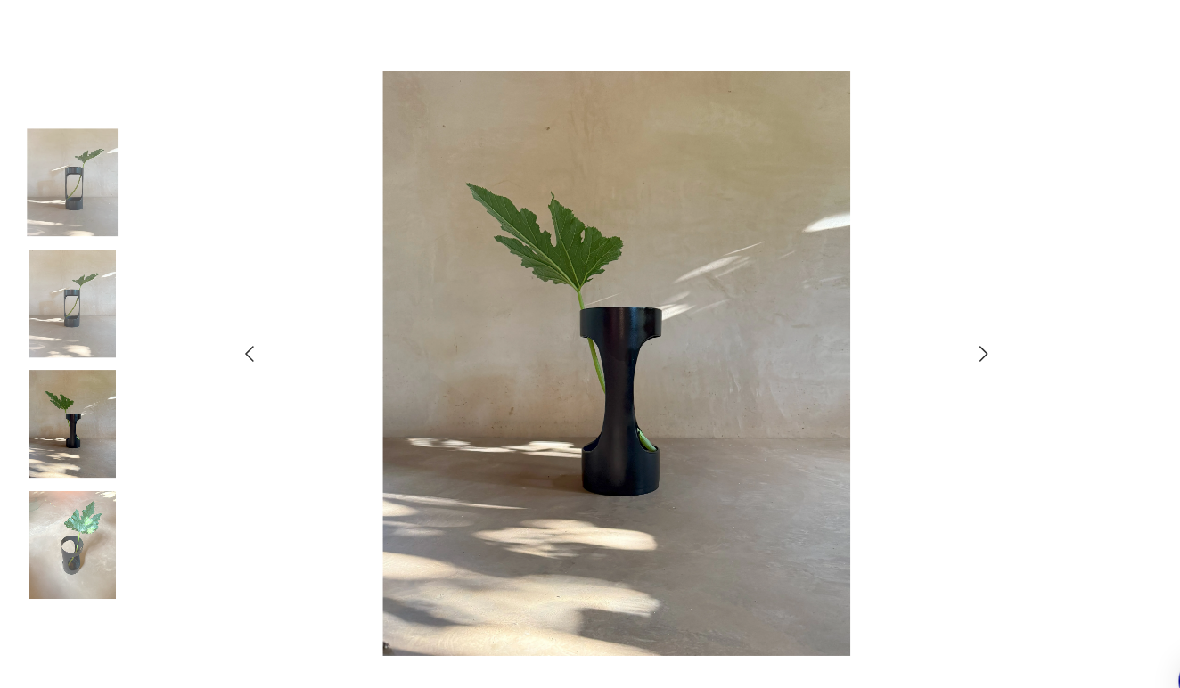
click at [87, 299] on img at bounding box center [78, 286] width 102 height 102
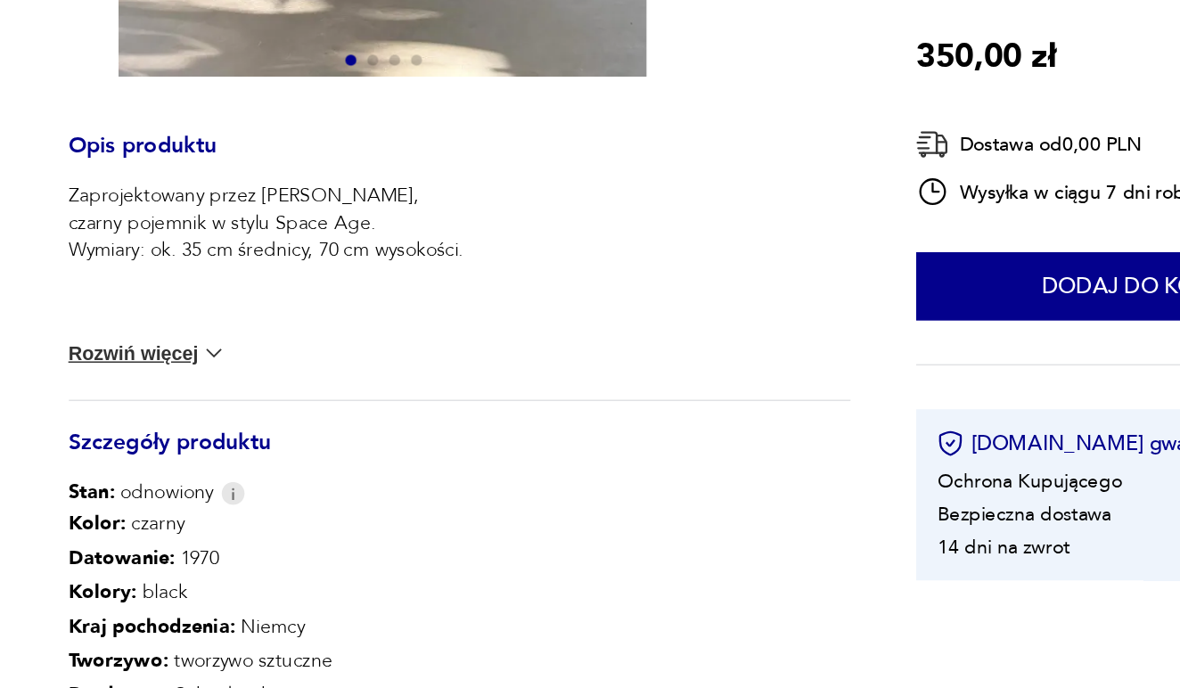
scroll to position [317, 0]
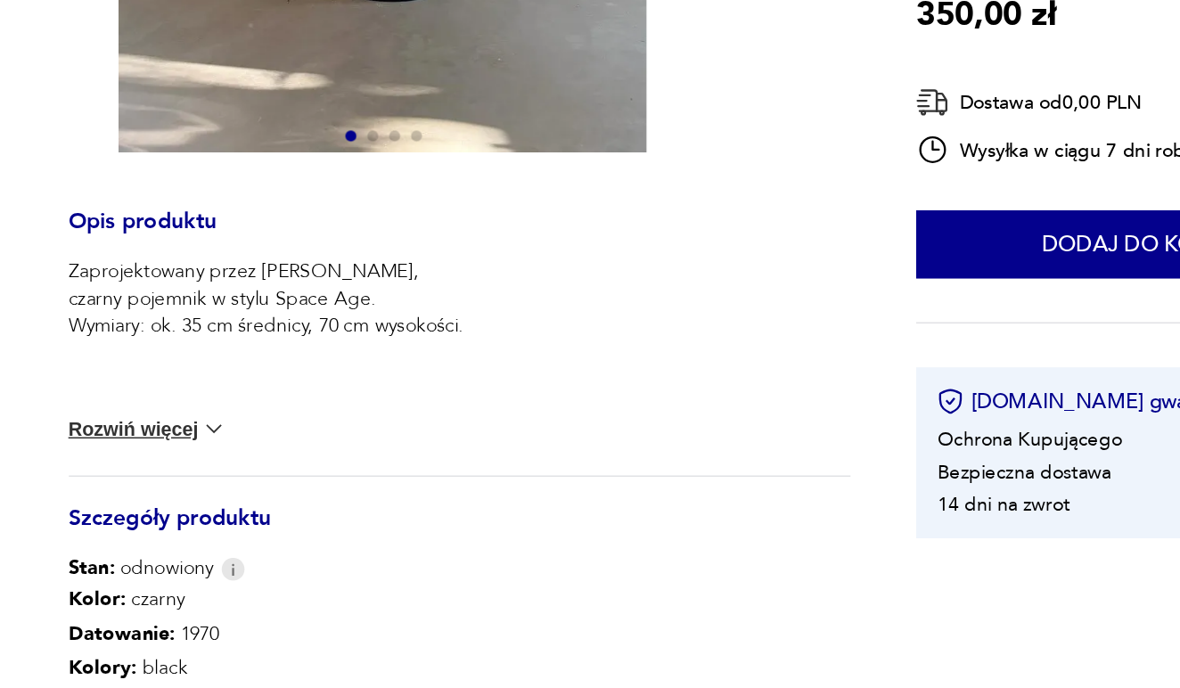
click at [216, 511] on img at bounding box center [225, 520] width 18 height 18
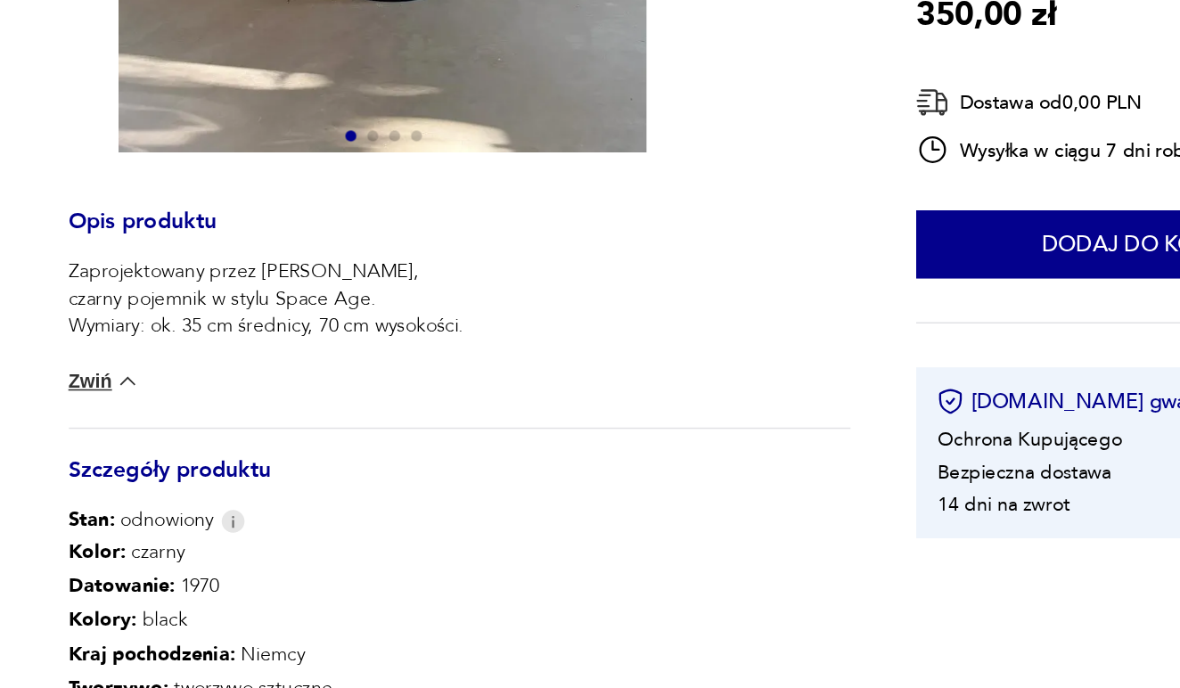
scroll to position [432, 0]
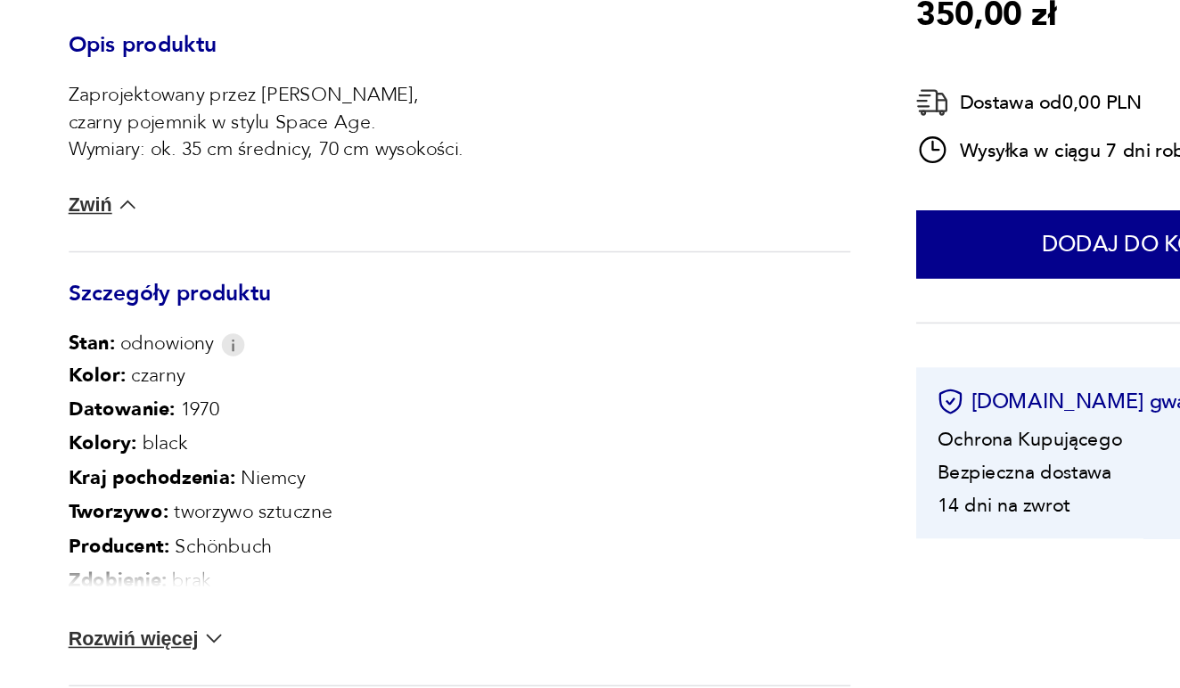
click at [138, 585] on p "Producent : Schönbuch" at bounding box center [216, 596] width 172 height 22
copy p "Schönbuch"
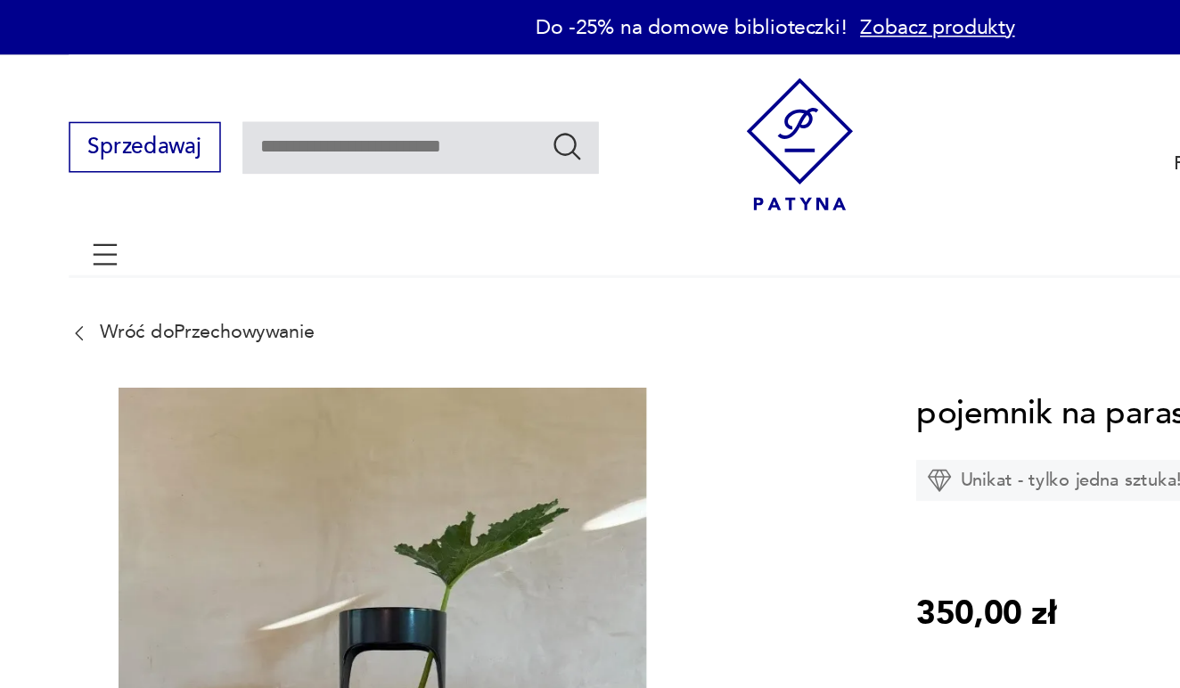
scroll to position [0, 0]
click at [346, 94] on input "text" at bounding box center [359, 96] width 232 height 34
paste input "*********"
type input "*********"
